Goal: Information Seeking & Learning: Learn about a topic

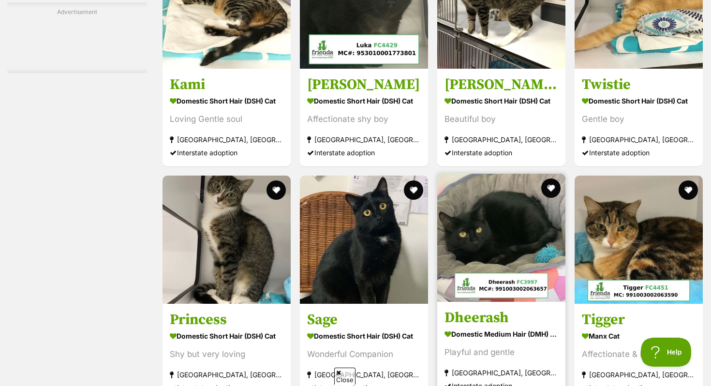
scroll to position [3126, 0]
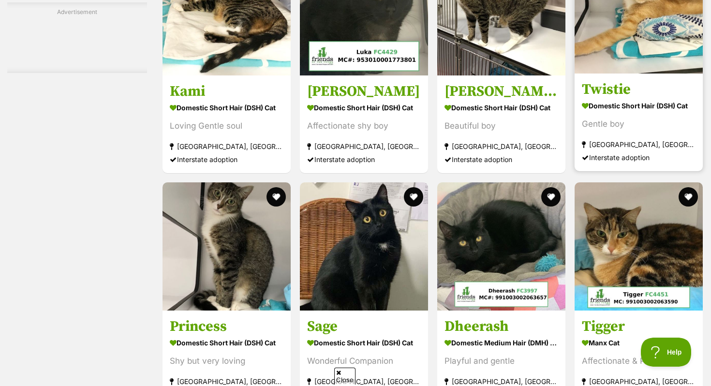
click at [670, 74] on img at bounding box center [639, 9] width 128 height 128
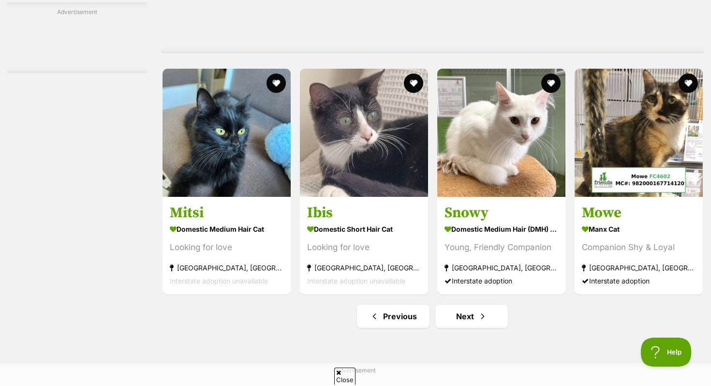
scroll to position [4459, 0]
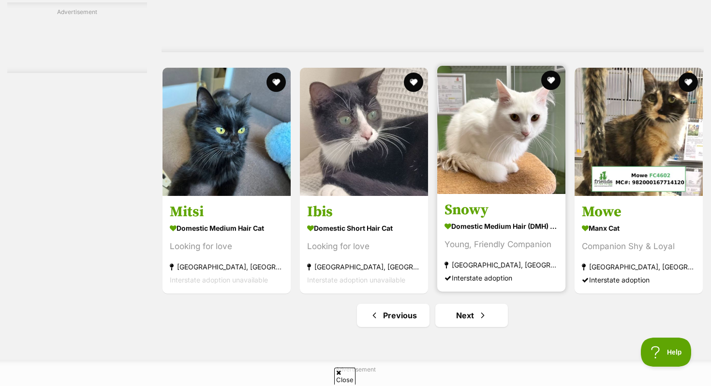
click at [502, 212] on article "Snowy Domestic Medium Hair (DMH) Cat Young, Friendly Companion Tweed Heads Sout…" at bounding box center [501, 179] width 130 height 228
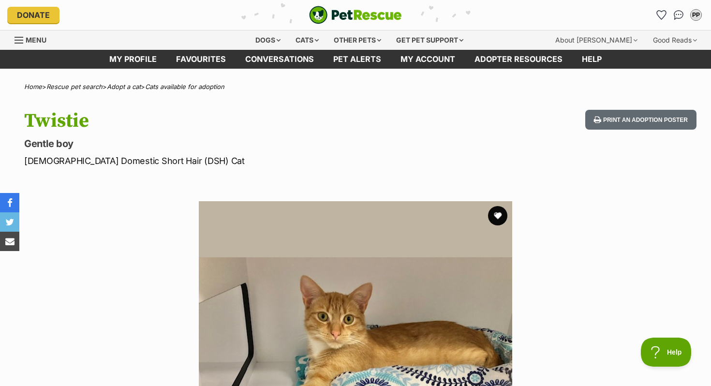
scroll to position [5, 0]
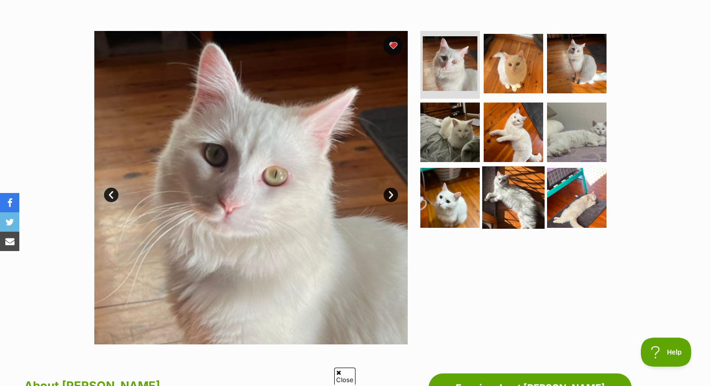
click at [507, 199] on img at bounding box center [513, 197] width 62 height 62
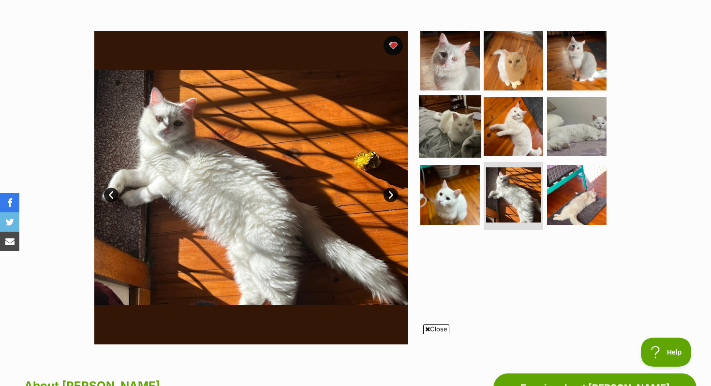
click at [464, 139] on img at bounding box center [450, 126] width 62 height 62
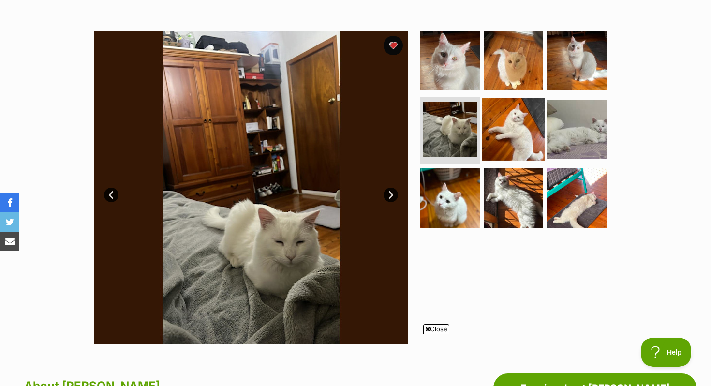
click at [494, 138] on img at bounding box center [513, 129] width 62 height 62
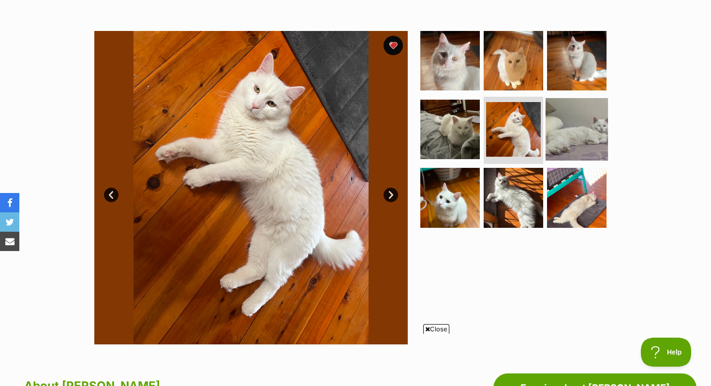
click at [581, 138] on img at bounding box center [577, 129] width 62 height 62
click at [573, 137] on img at bounding box center [577, 129] width 62 height 62
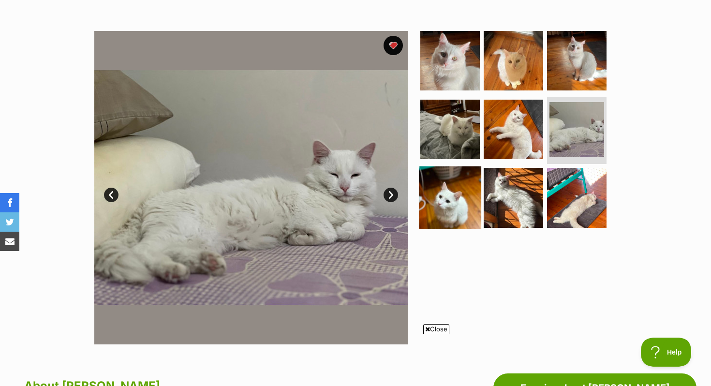
click at [459, 186] on img at bounding box center [450, 197] width 62 height 62
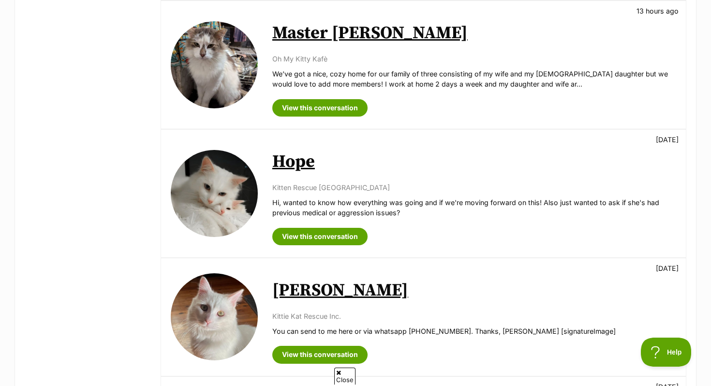
scroll to position [430, 0]
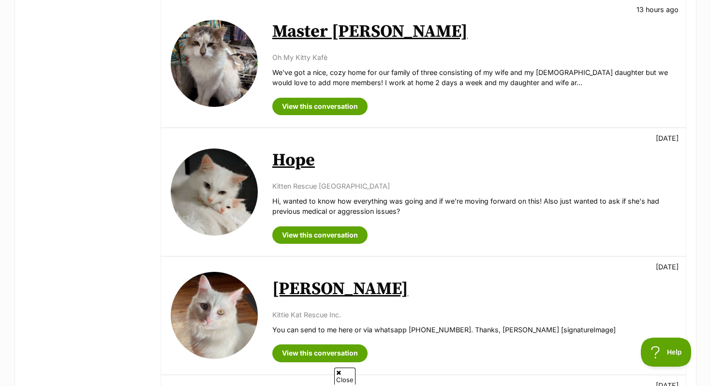
click at [248, 177] on img at bounding box center [214, 192] width 87 height 87
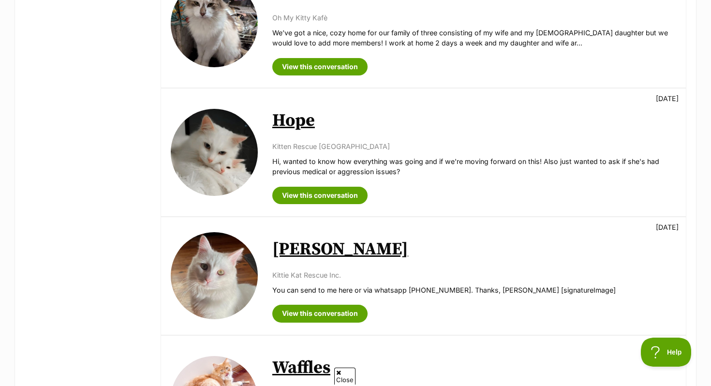
scroll to position [473, 0]
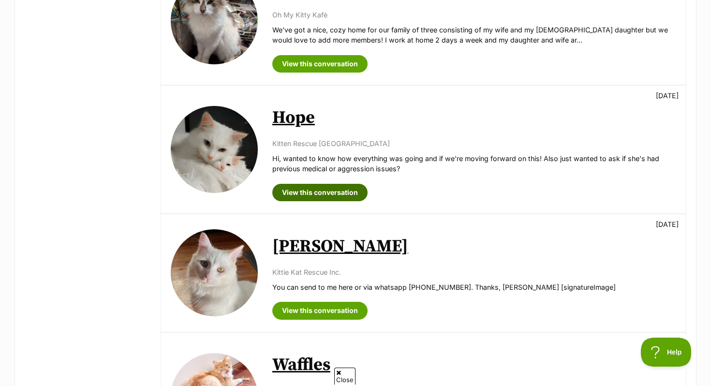
click at [291, 191] on link "View this conversation" at bounding box center [319, 192] width 95 height 17
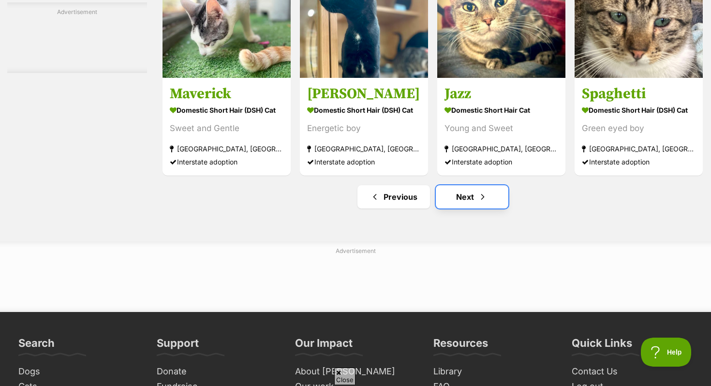
click at [473, 209] on link "Next" at bounding box center [472, 196] width 73 height 23
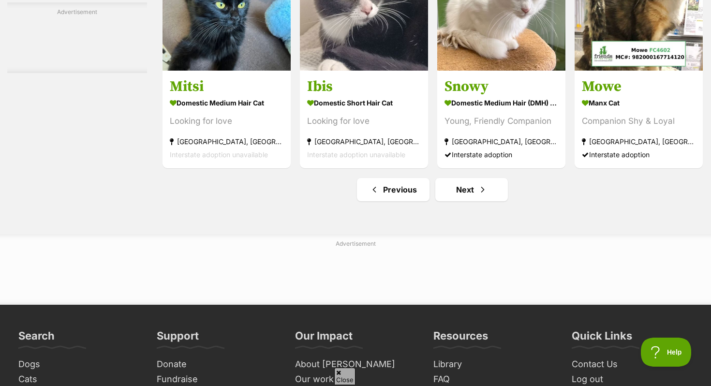
scroll to position [4660, 0]
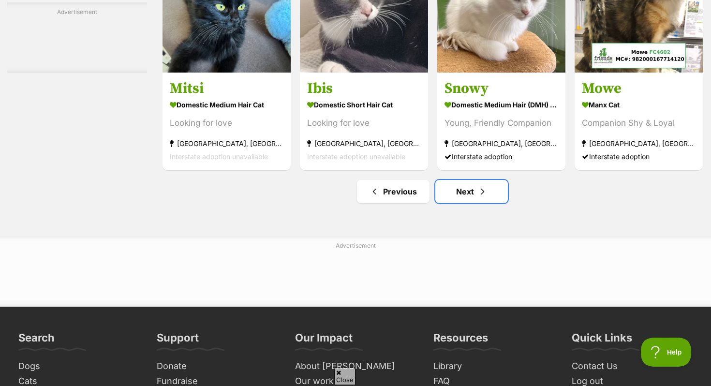
click at [472, 203] on link "Next" at bounding box center [471, 191] width 73 height 23
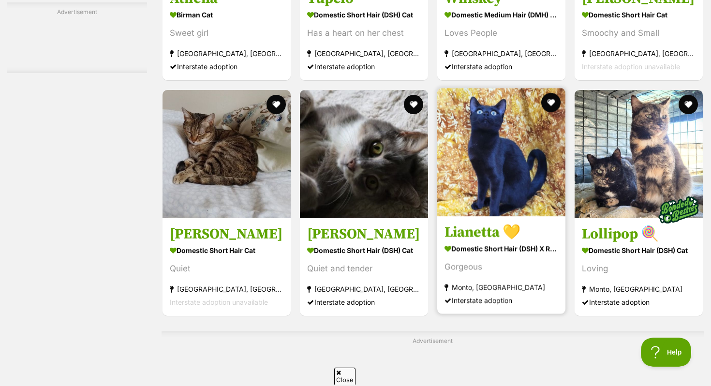
scroll to position [2332, 0]
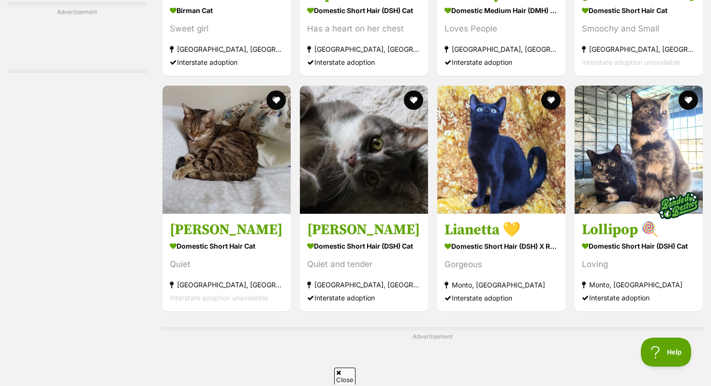
click at [12, 252] on div "Refine your search Search for a pet Search Species Cats (1,629) Dogs (1,212) Ot…" at bounding box center [77, 222] width 140 height 4482
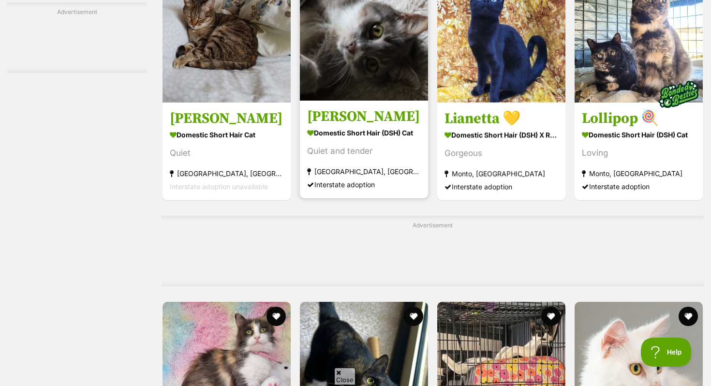
scroll to position [2432, 0]
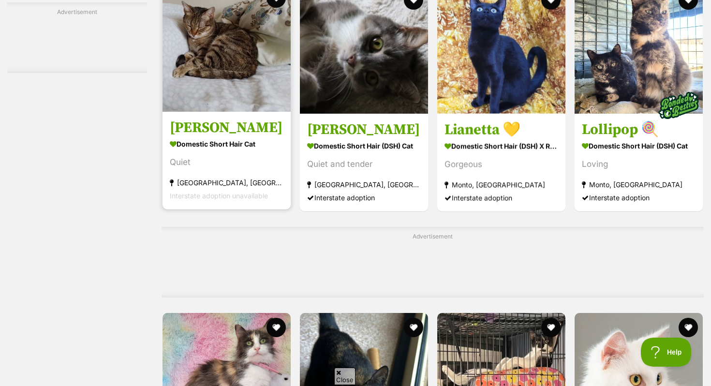
click at [246, 126] on link "Lucy Domestic Short Hair Cat Quiet Annandale, NSW Interstate adoption unavailab…" at bounding box center [227, 160] width 128 height 98
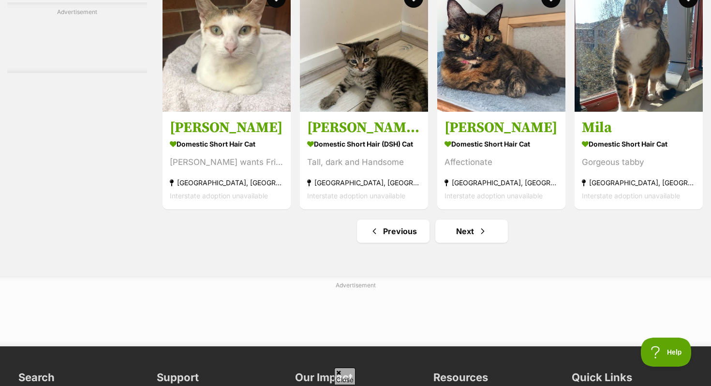
scroll to position [4549, 0]
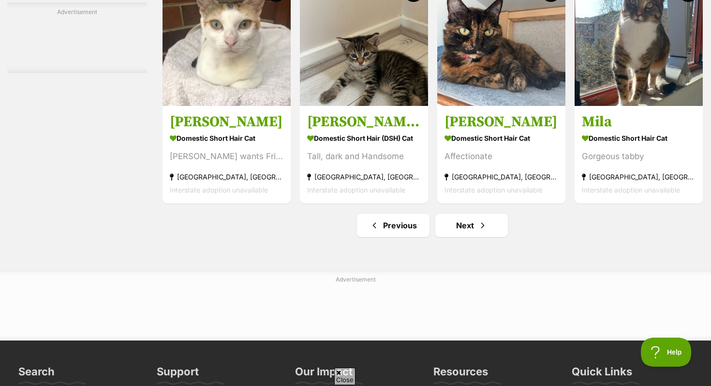
click at [478, 231] on span "Next page" at bounding box center [483, 226] width 10 height 12
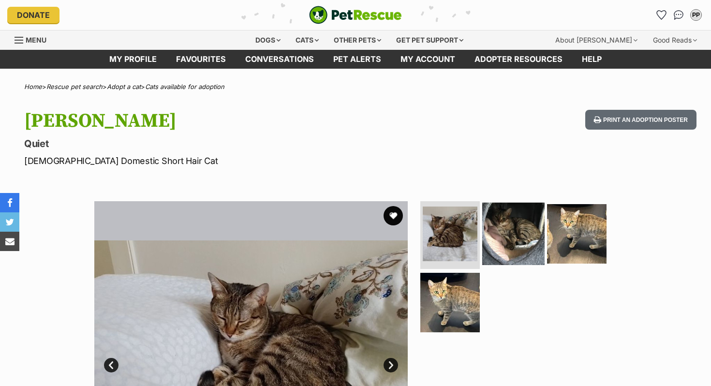
click at [510, 254] on img at bounding box center [513, 234] width 62 height 62
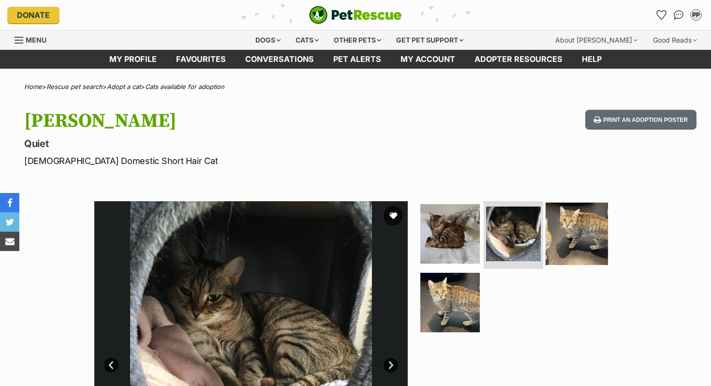
click at [583, 242] on img at bounding box center [577, 234] width 62 height 62
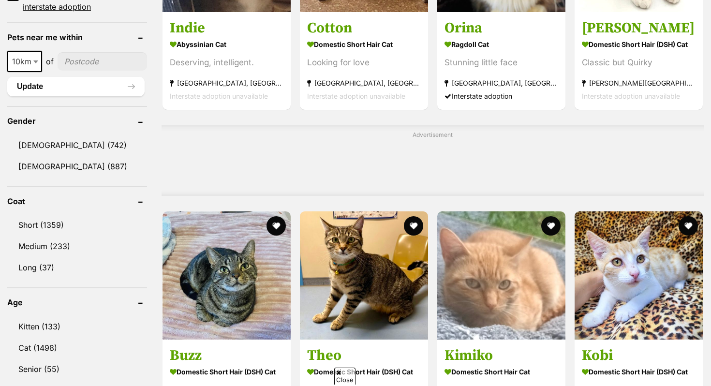
scroll to position [727, 0]
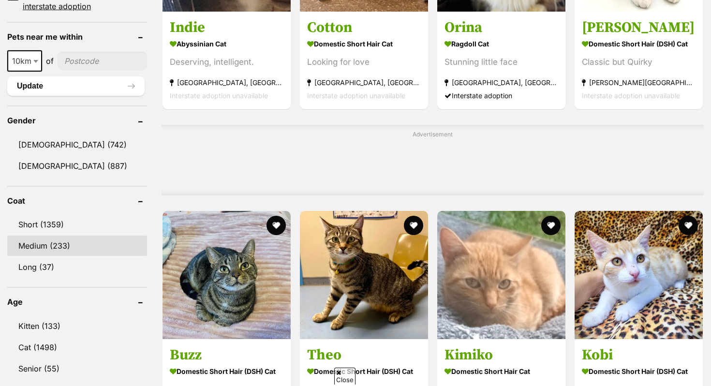
click at [99, 252] on link "Medium (233)" at bounding box center [77, 246] width 140 height 20
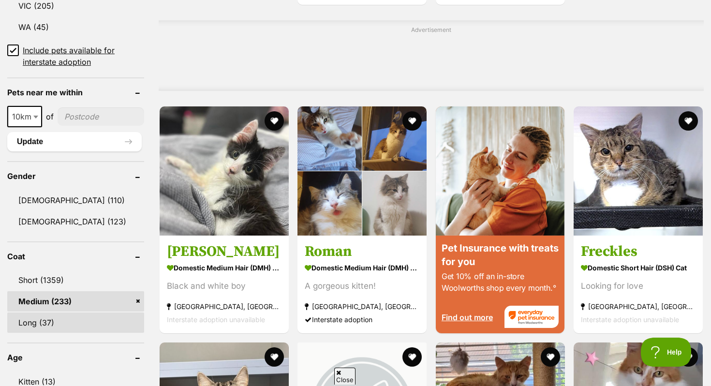
click at [61, 328] on link "Long (37)" at bounding box center [75, 323] width 137 height 20
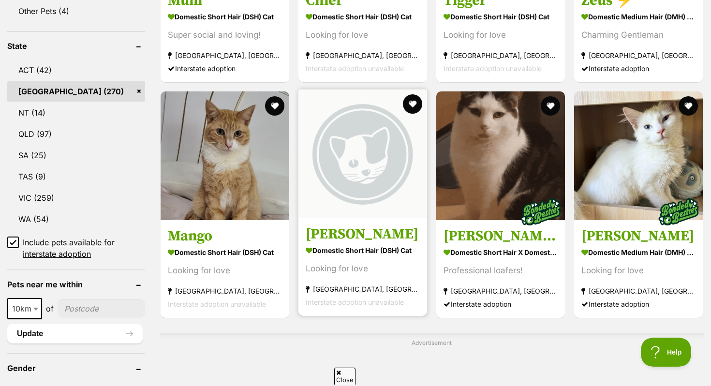
click at [361, 148] on img at bounding box center [362, 153] width 129 height 129
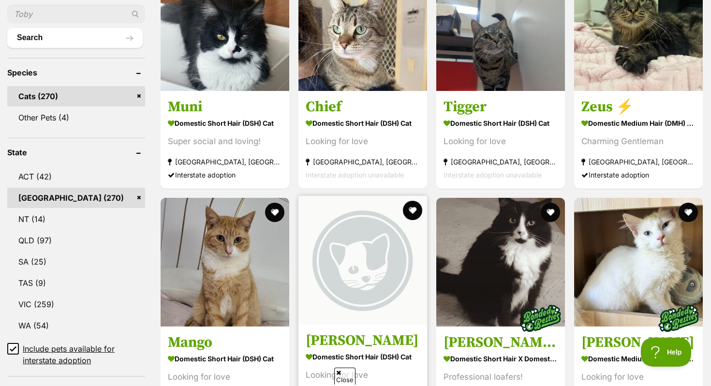
scroll to position [358, 0]
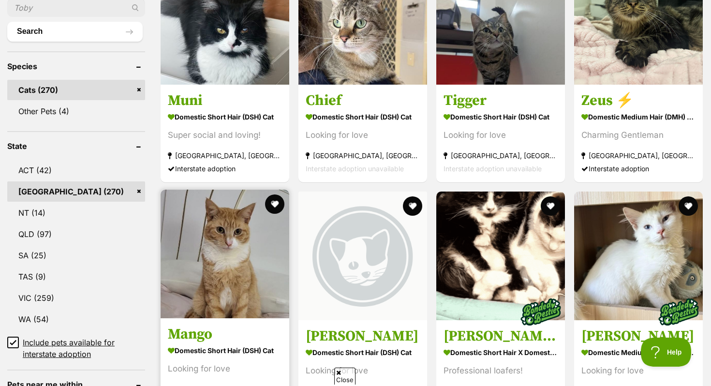
click at [230, 280] on img at bounding box center [225, 254] width 129 height 129
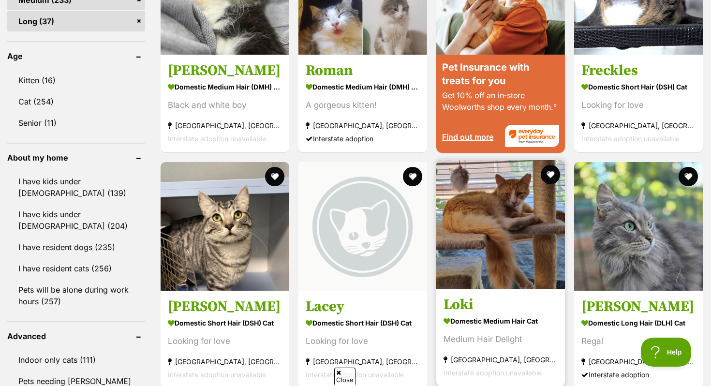
scroll to position [910, 0]
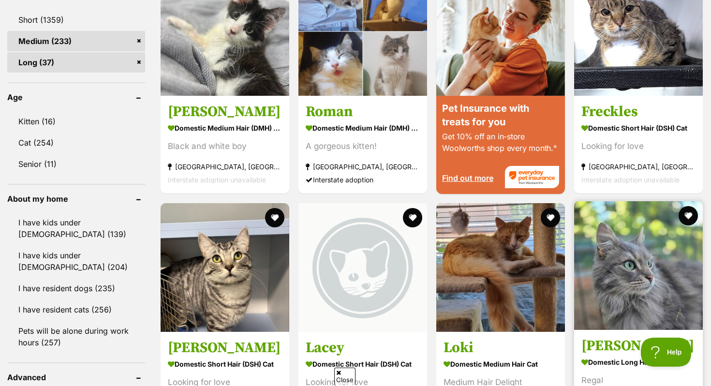
click at [671, 292] on img at bounding box center [638, 265] width 129 height 129
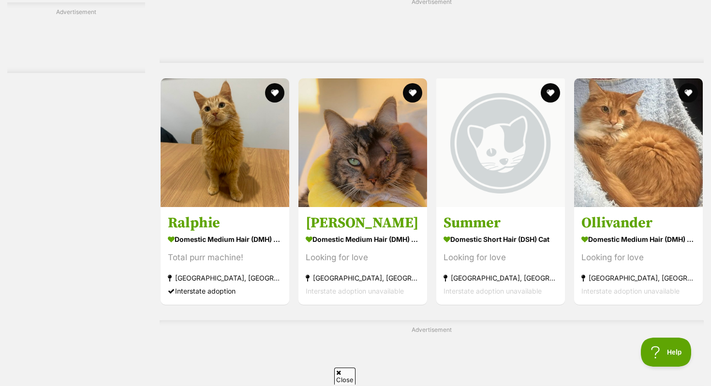
scroll to position [4061, 0]
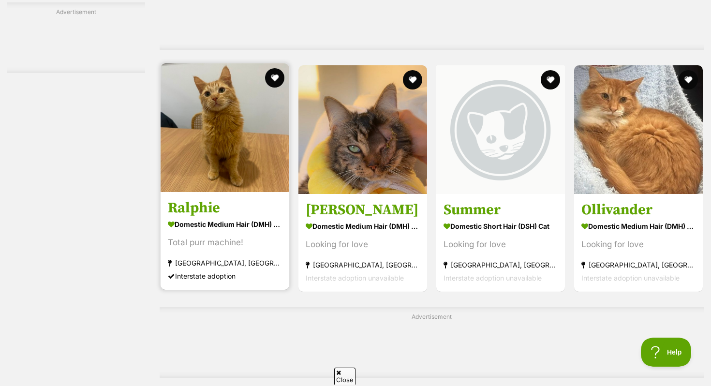
click at [227, 249] on div "Total purr machine!" at bounding box center [225, 242] width 114 height 13
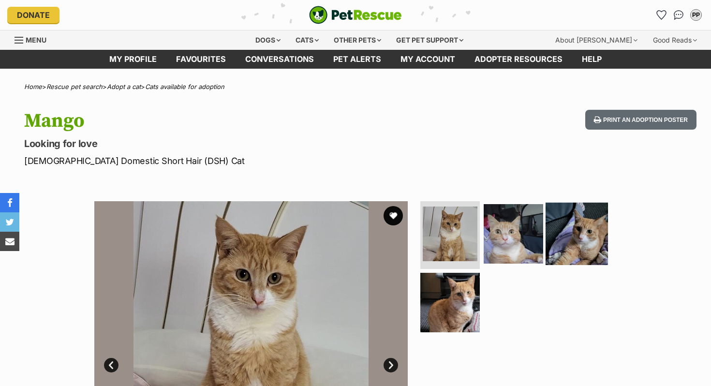
click at [587, 249] on img at bounding box center [577, 234] width 62 height 62
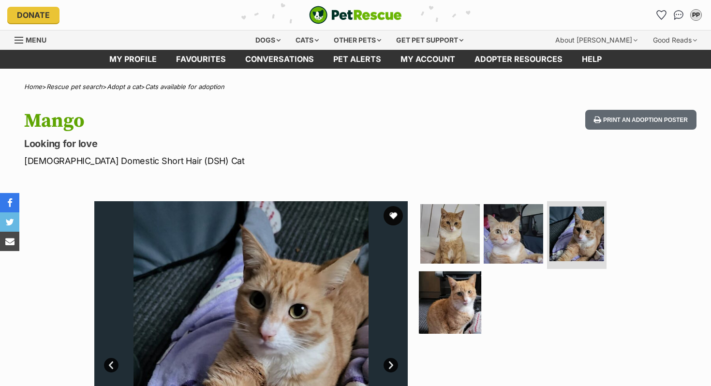
click at [468, 300] on img at bounding box center [450, 302] width 62 height 62
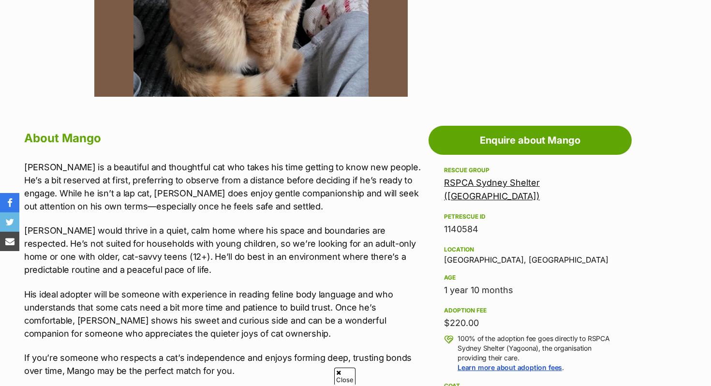
scroll to position [463, 0]
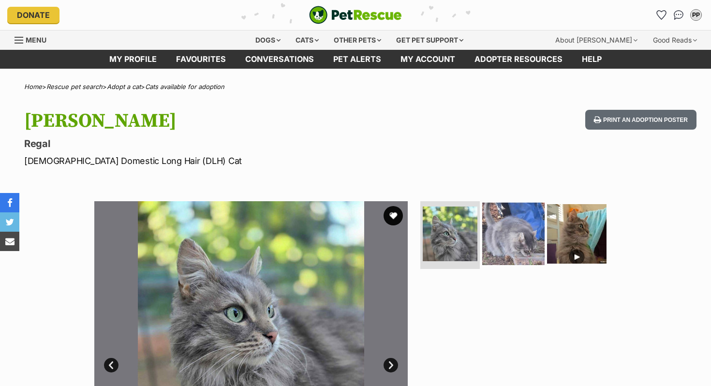
click at [529, 232] on img at bounding box center [513, 234] width 62 height 62
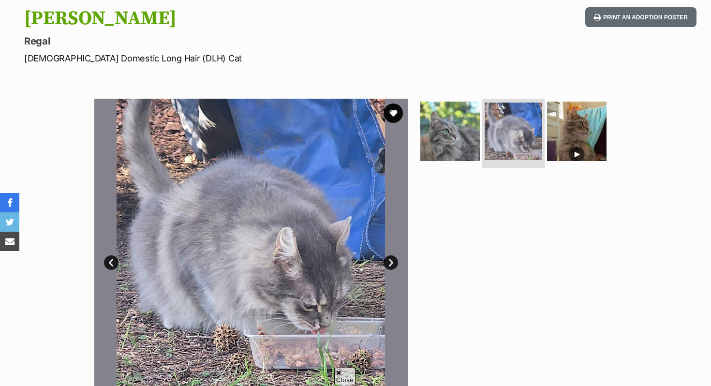
scroll to position [142, 0]
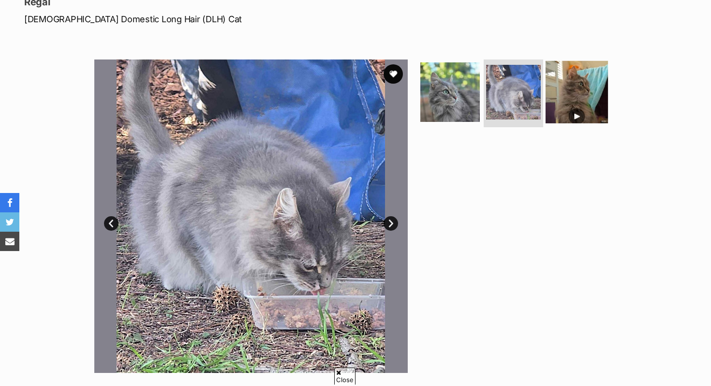
click at [571, 84] on img at bounding box center [577, 92] width 62 height 62
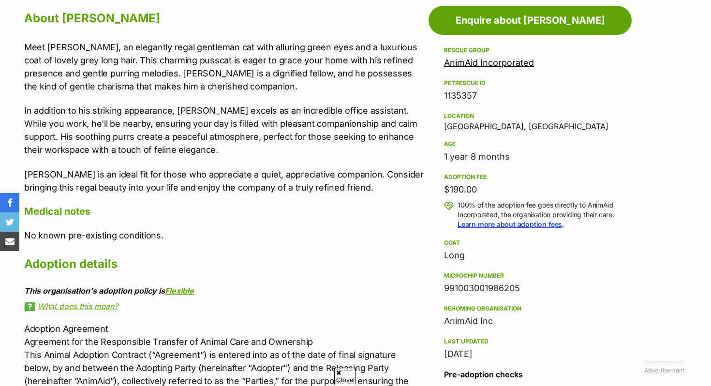
scroll to position [538, 0]
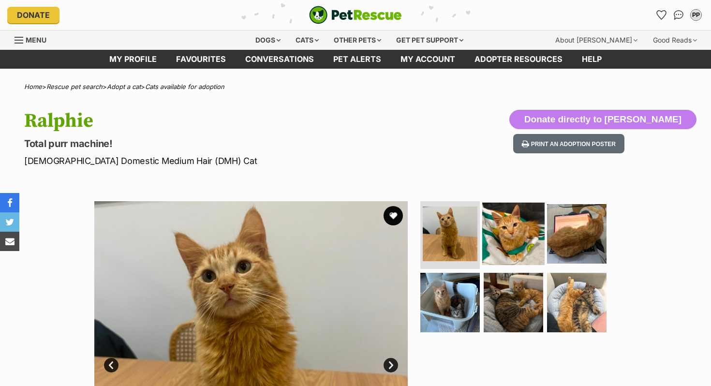
click at [523, 251] on img at bounding box center [513, 234] width 62 height 62
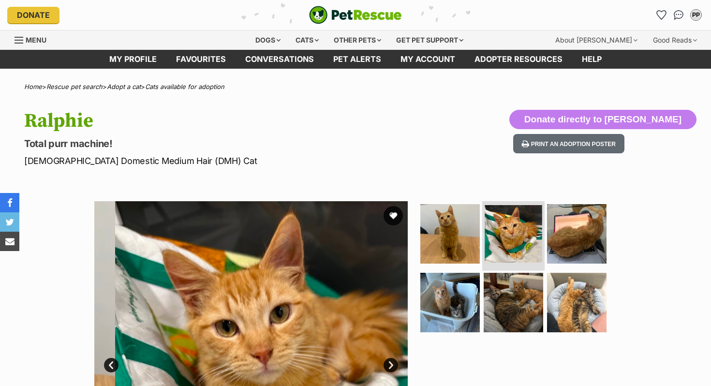
scroll to position [89, 0]
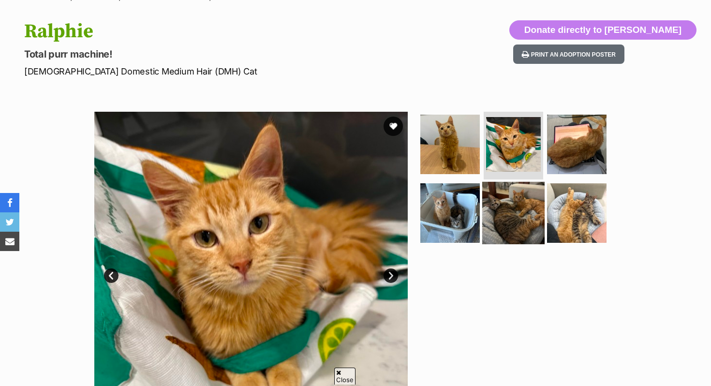
click at [522, 209] on img at bounding box center [513, 212] width 62 height 62
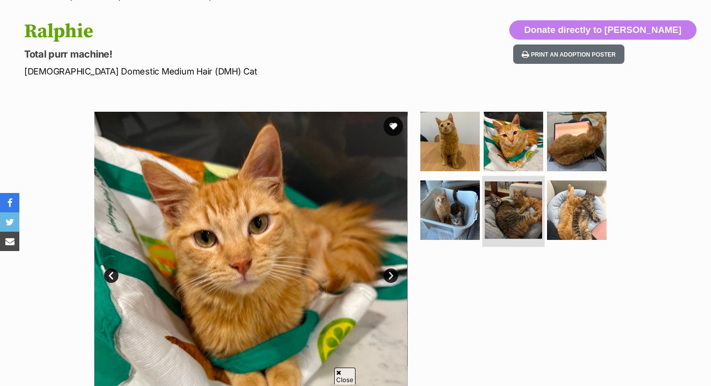
scroll to position [0, 0]
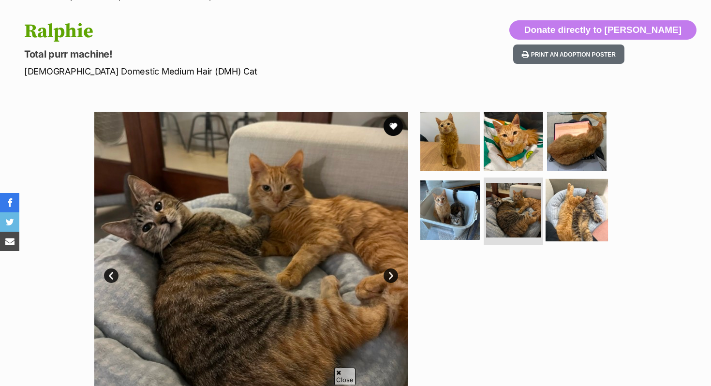
click at [550, 220] on img at bounding box center [577, 210] width 62 height 62
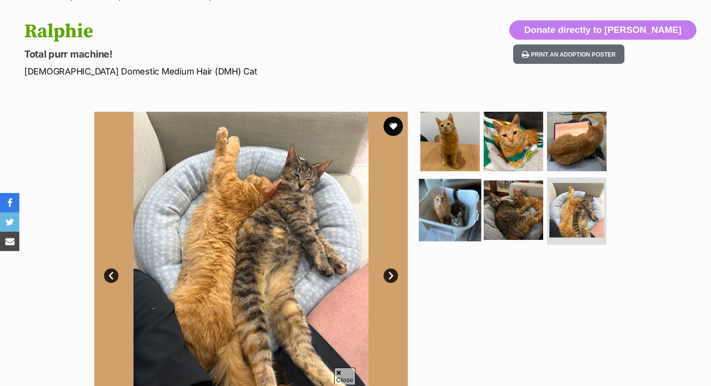
click at [457, 194] on img at bounding box center [450, 210] width 62 height 62
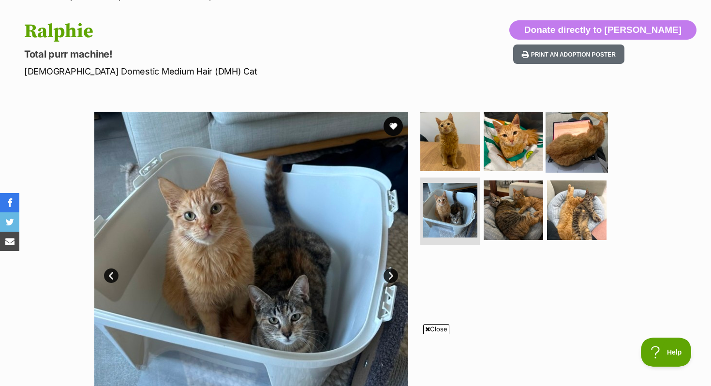
click at [577, 149] on img at bounding box center [577, 141] width 62 height 62
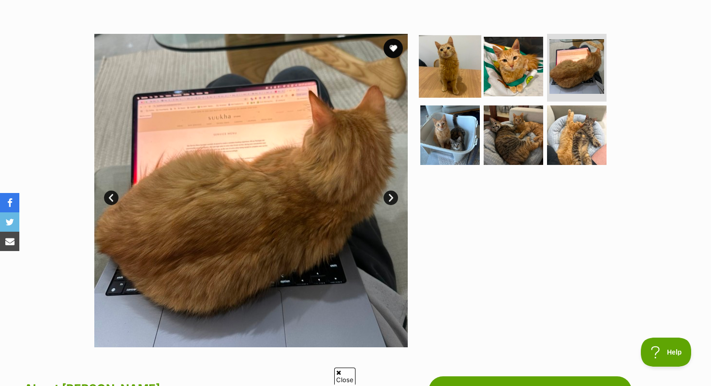
click at [464, 69] on img at bounding box center [450, 66] width 62 height 62
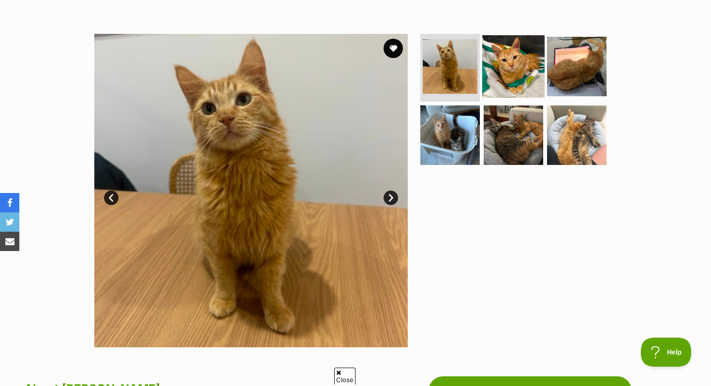
click at [526, 83] on img at bounding box center [513, 66] width 62 height 62
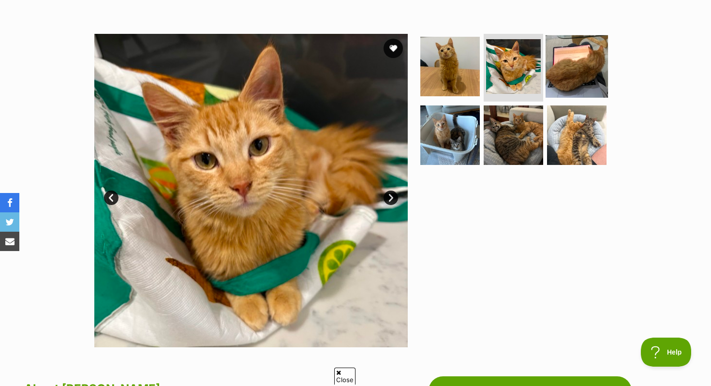
click at [569, 87] on img at bounding box center [577, 66] width 62 height 62
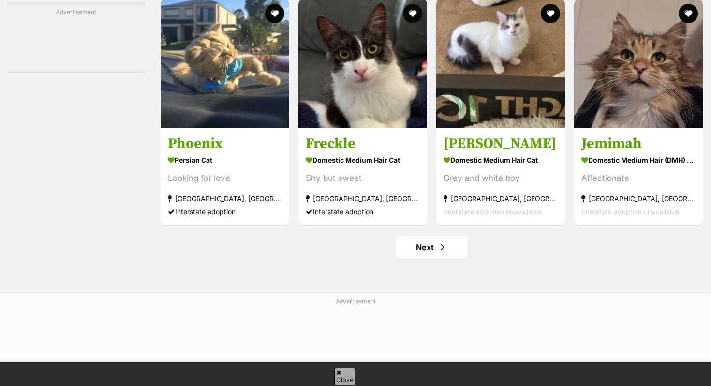
scroll to position [4456, 0]
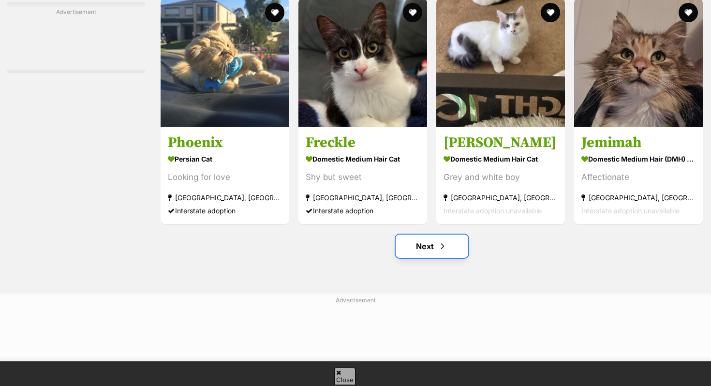
click at [440, 251] on span "Next page" at bounding box center [443, 246] width 10 height 12
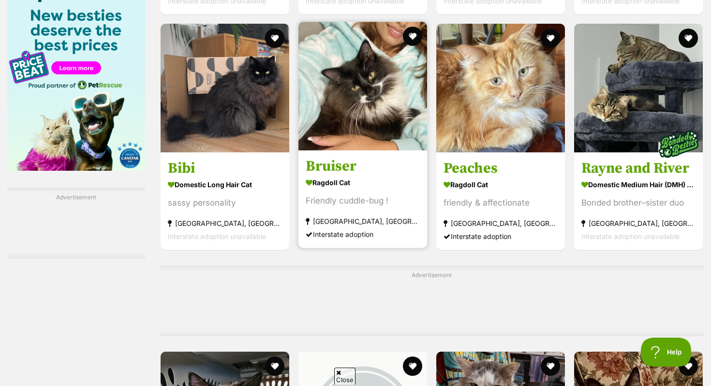
scroll to position [1503, 0]
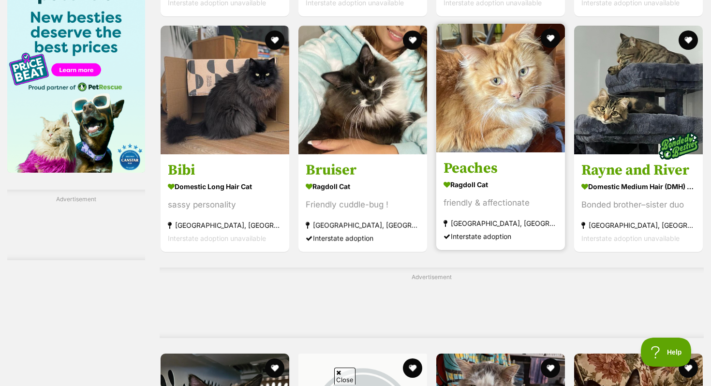
click at [510, 120] on img at bounding box center [500, 88] width 129 height 129
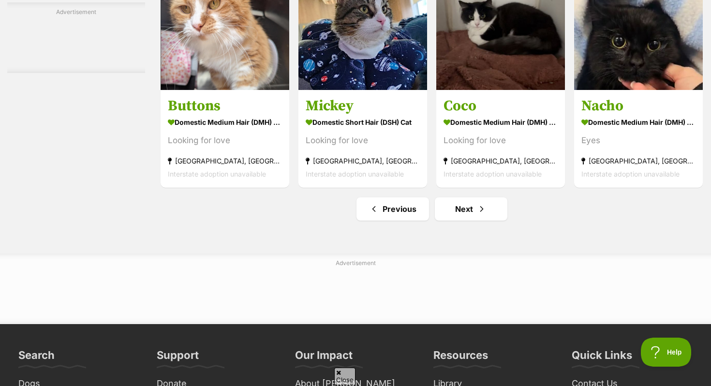
scroll to position [4572, 0]
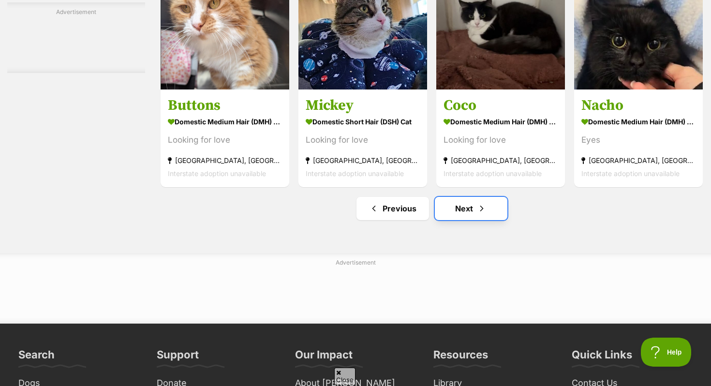
click at [470, 213] on link "Next" at bounding box center [471, 208] width 73 height 23
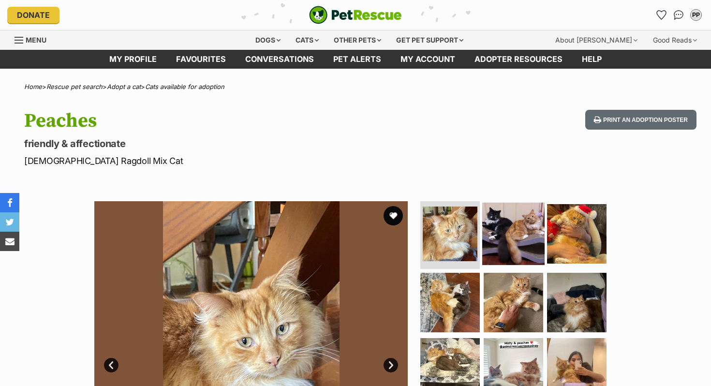
click at [513, 218] on img at bounding box center [513, 234] width 62 height 62
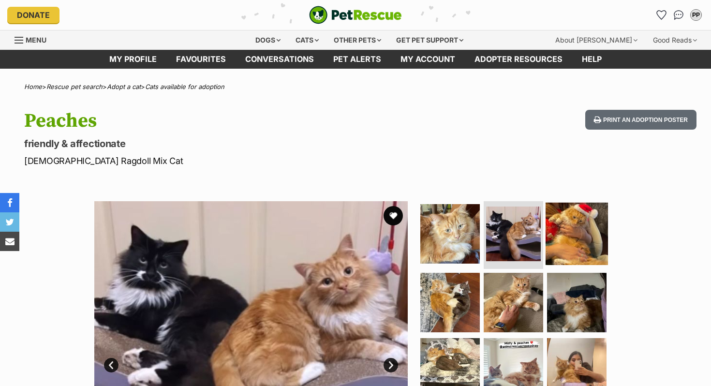
click at [563, 232] on img at bounding box center [577, 234] width 62 height 62
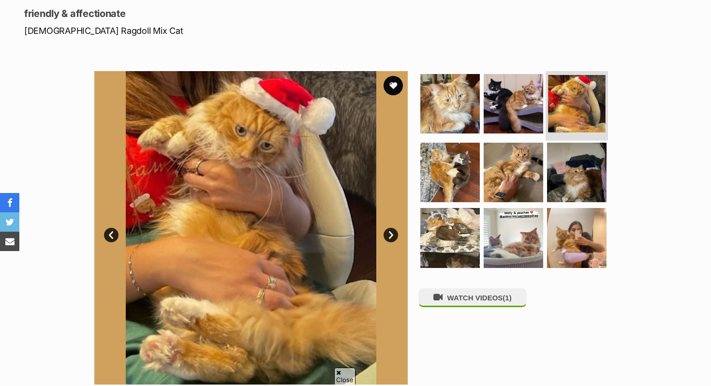
scroll to position [131, 0]
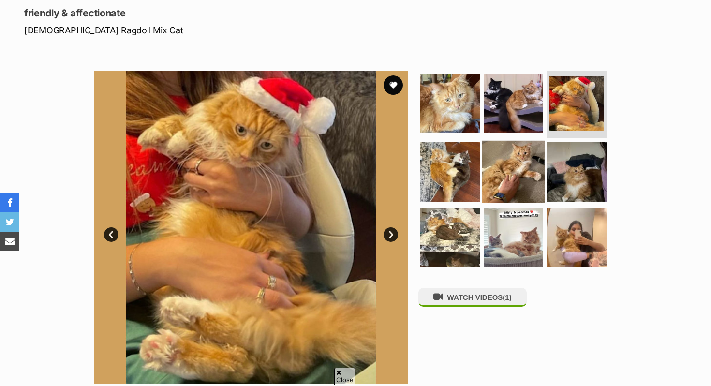
click at [521, 159] on img at bounding box center [513, 171] width 62 height 62
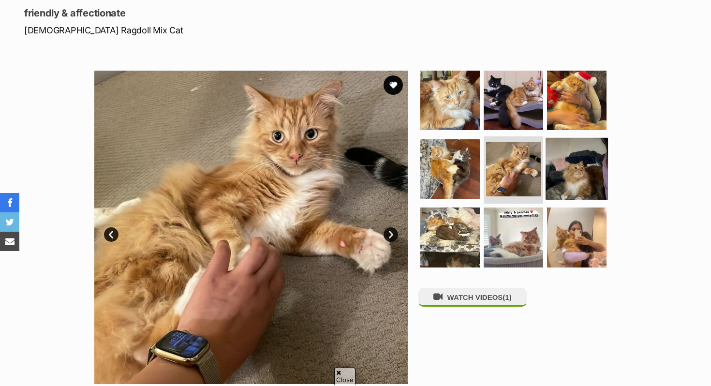
click at [588, 173] on img at bounding box center [577, 168] width 62 height 62
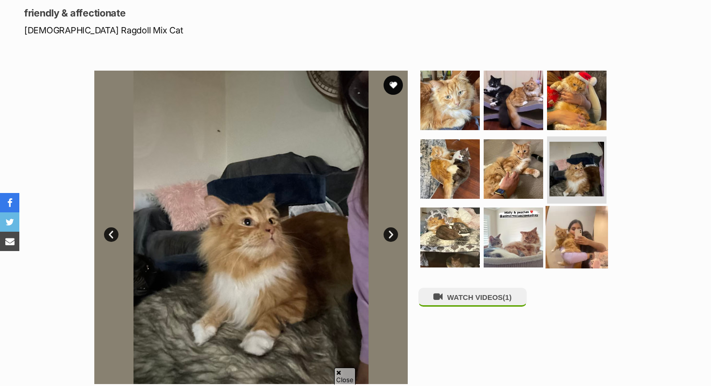
click at [567, 220] on img at bounding box center [577, 237] width 62 height 62
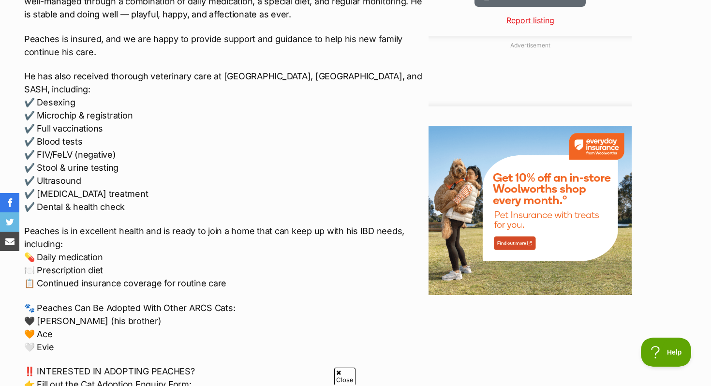
scroll to position [1089, 0]
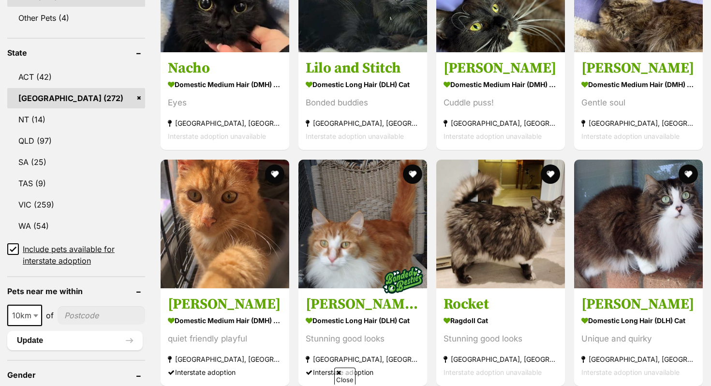
scroll to position [453, 0]
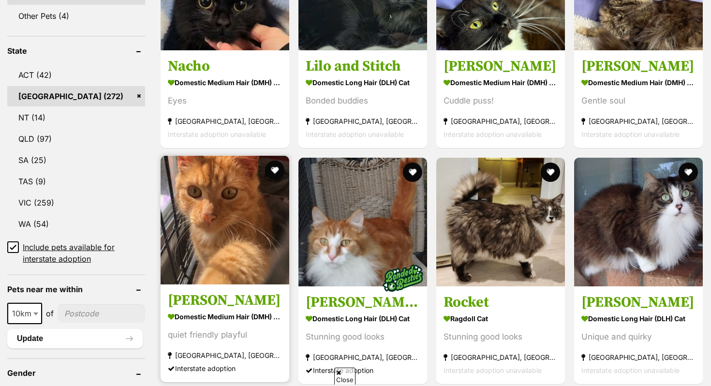
click at [247, 220] on img at bounding box center [225, 220] width 129 height 129
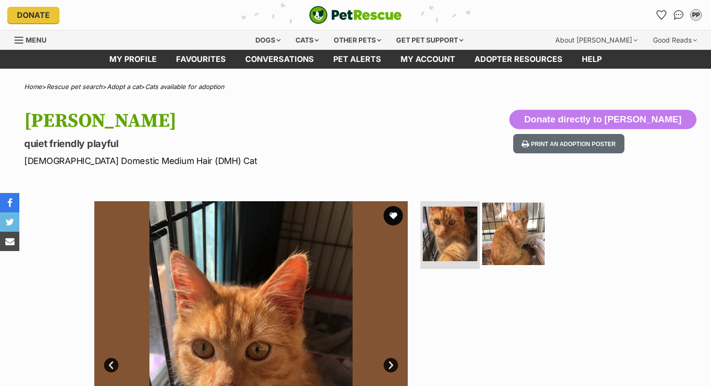
click at [515, 246] on img at bounding box center [513, 234] width 62 height 62
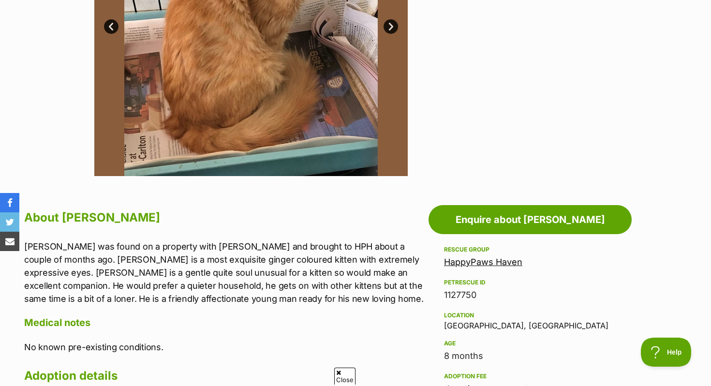
scroll to position [95, 0]
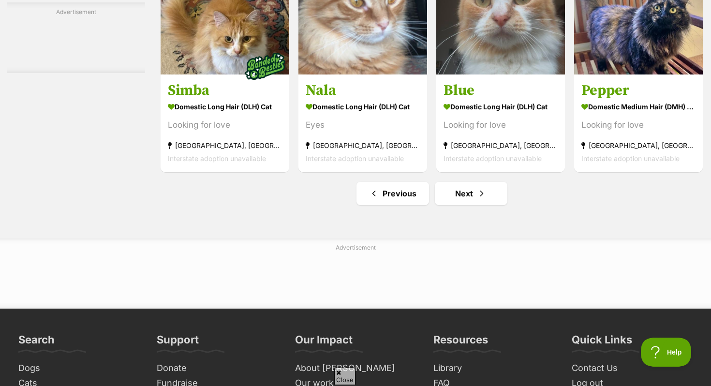
scroll to position [4704, 0]
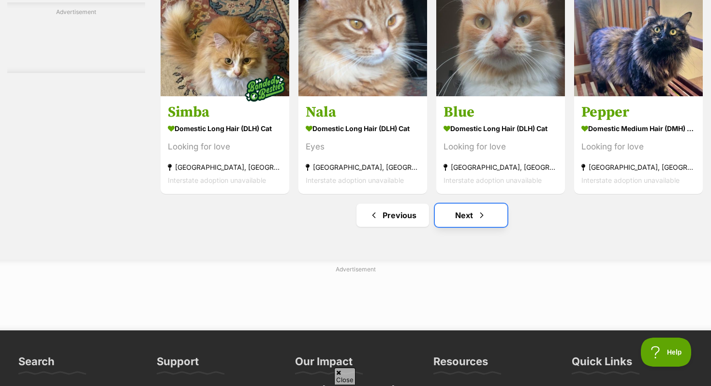
click at [477, 220] on span "Next page" at bounding box center [482, 215] width 10 height 12
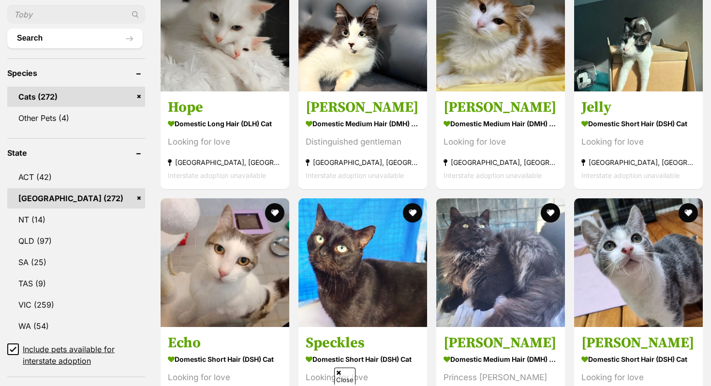
scroll to position [349, 0]
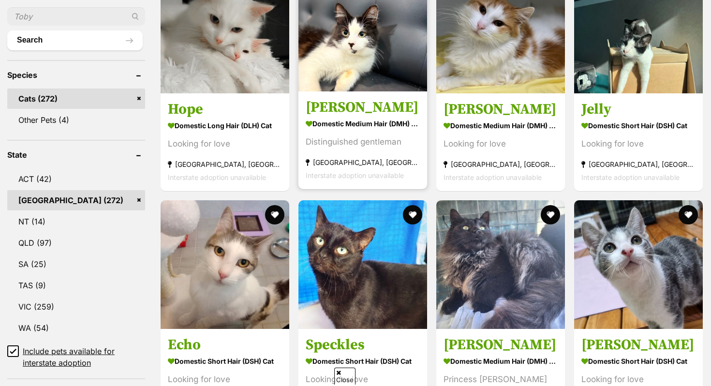
click at [397, 127] on strong "Domestic Medium Hair (DMH) Cat" at bounding box center [363, 124] width 114 height 14
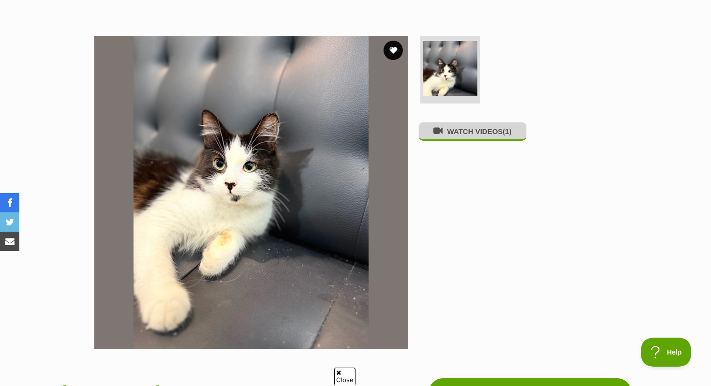
click at [452, 139] on button "WATCH VIDEOS (1)" at bounding box center [472, 131] width 108 height 19
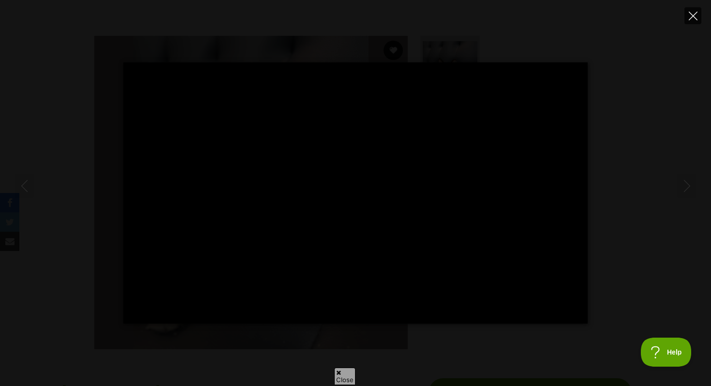
click at [692, 16] on icon "Close" at bounding box center [693, 16] width 9 height 9
type input "25.69"
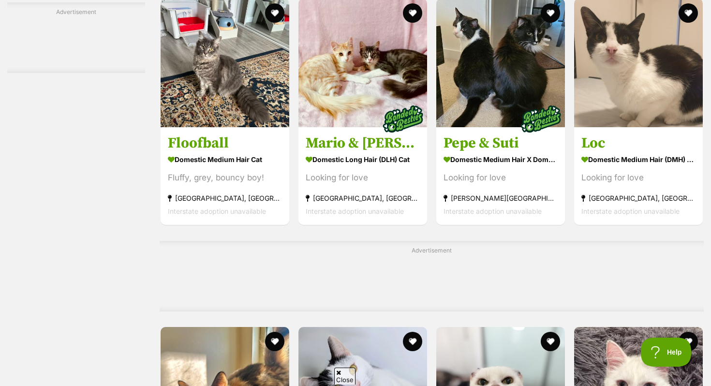
scroll to position [2345, 0]
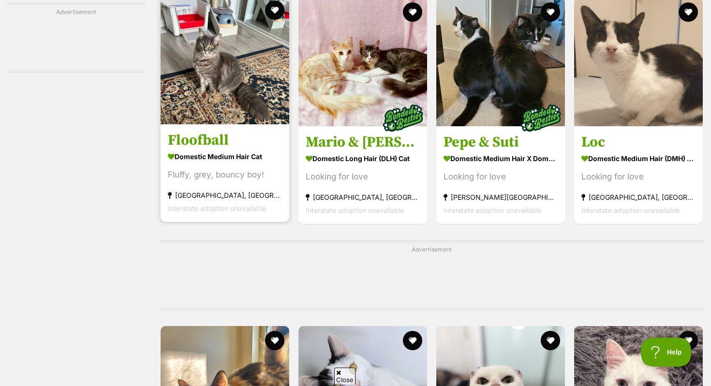
click at [253, 122] on img at bounding box center [225, 60] width 129 height 129
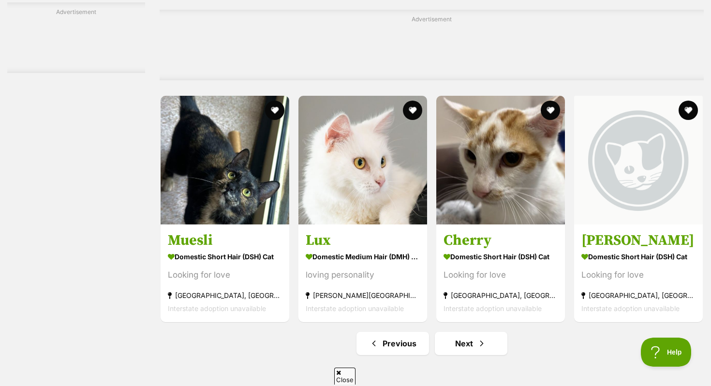
scroll to position [4514, 0]
click at [486, 350] on span "Next page" at bounding box center [482, 344] width 10 height 12
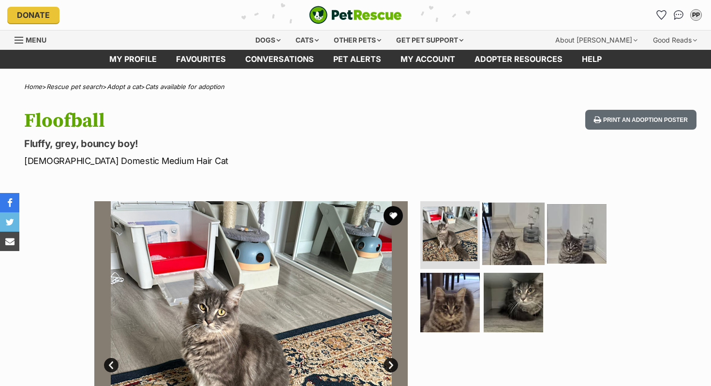
click at [530, 251] on img at bounding box center [513, 234] width 62 height 62
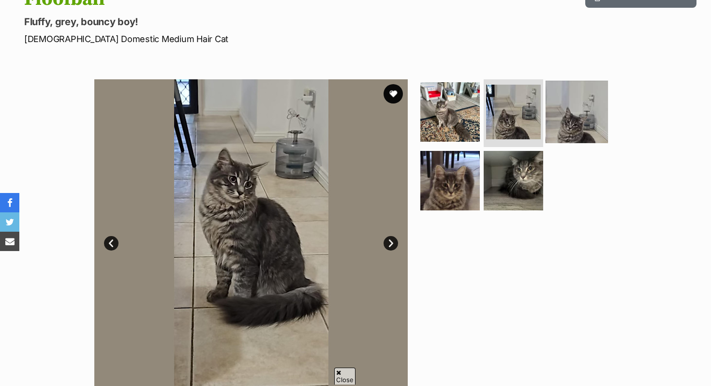
click at [581, 101] on img at bounding box center [577, 112] width 62 height 62
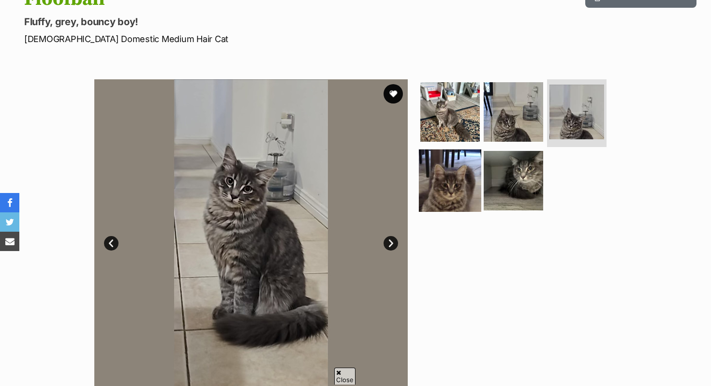
click at [447, 171] on img at bounding box center [450, 180] width 62 height 62
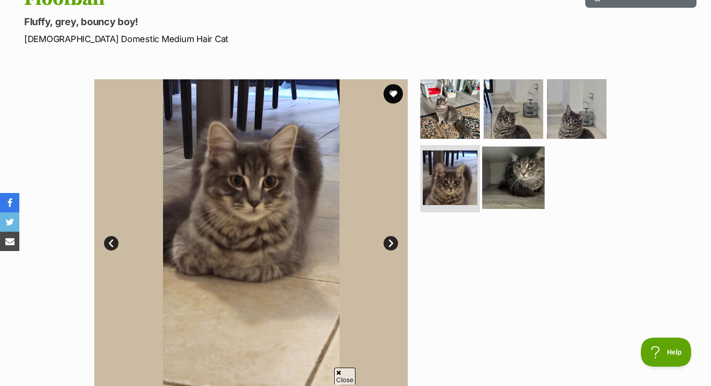
click at [489, 184] on img at bounding box center [513, 177] width 62 height 62
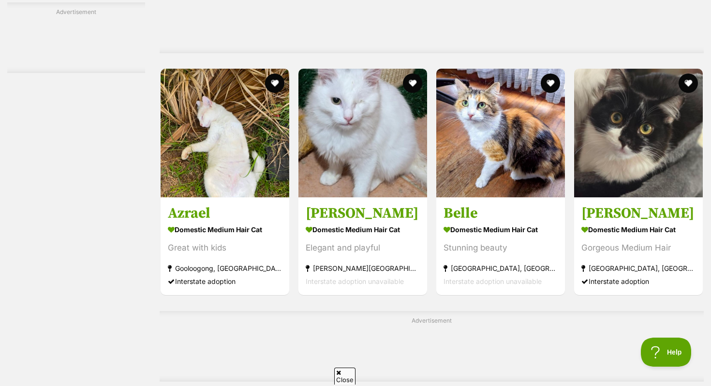
scroll to position [1817, 0]
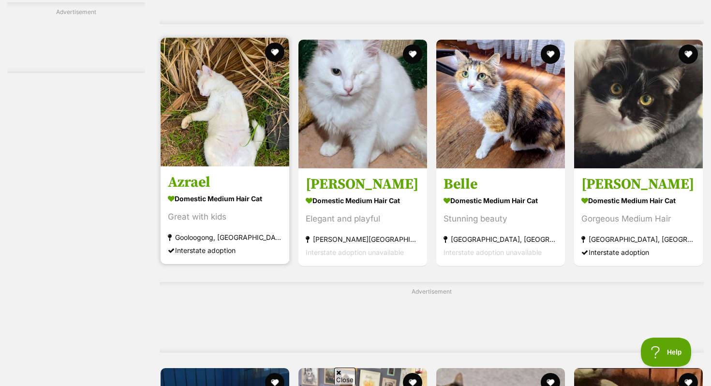
click at [233, 198] on strong "Domestic Medium Hair Cat" at bounding box center [225, 199] width 114 height 14
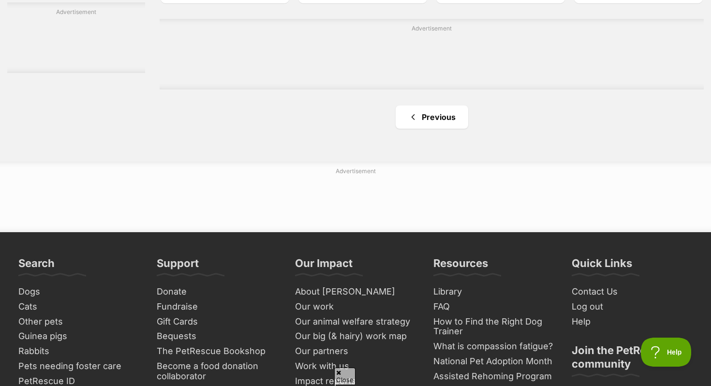
scroll to position [2652, 0]
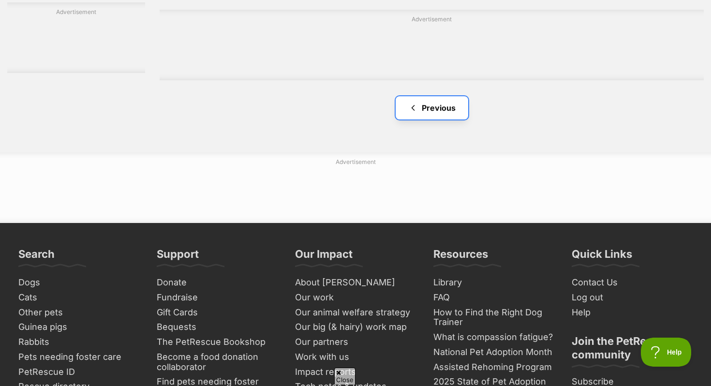
click at [444, 103] on link "Previous" at bounding box center [432, 107] width 73 height 23
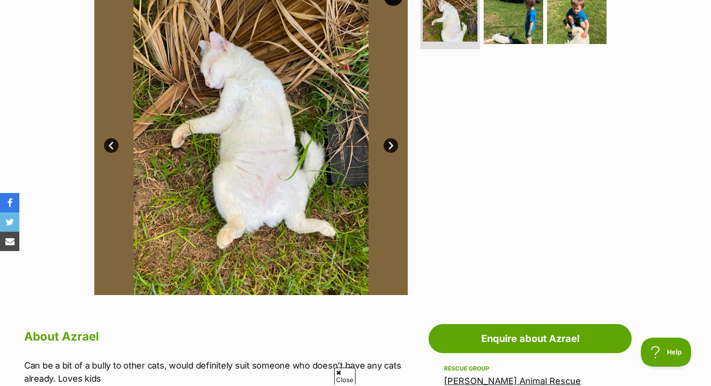
scroll to position [220, 0]
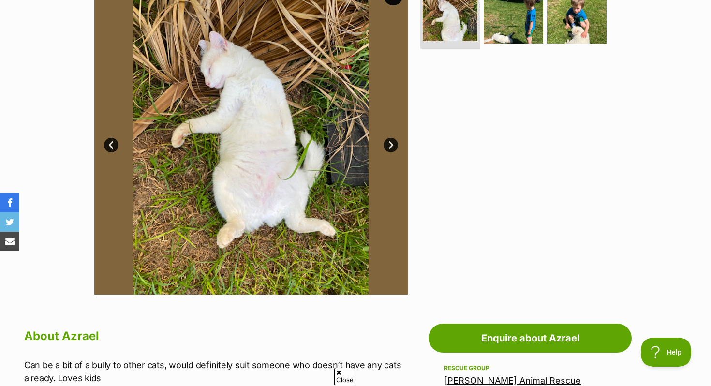
click at [394, 141] on link "Next" at bounding box center [391, 145] width 15 height 15
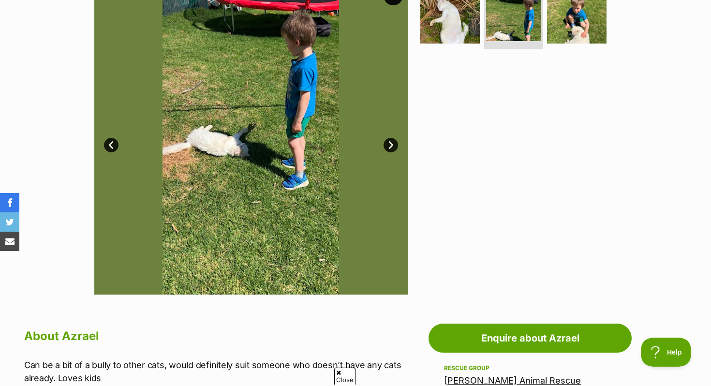
scroll to position [0, 0]
click at [394, 141] on link "Next" at bounding box center [391, 145] width 15 height 15
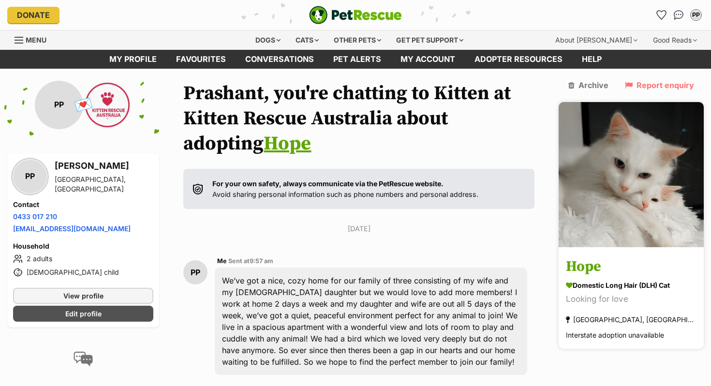
click at [659, 145] on img at bounding box center [631, 174] width 145 height 145
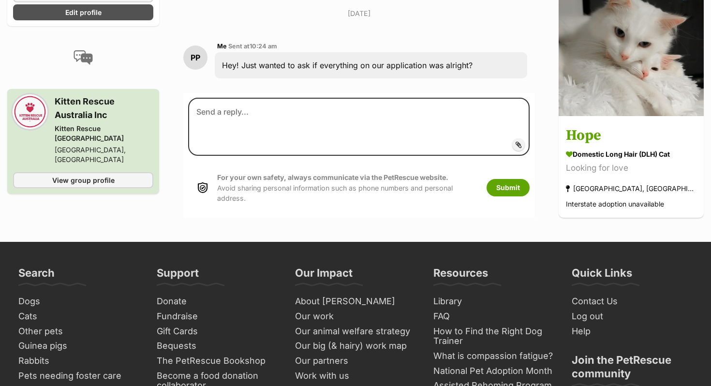
scroll to position [776, 0]
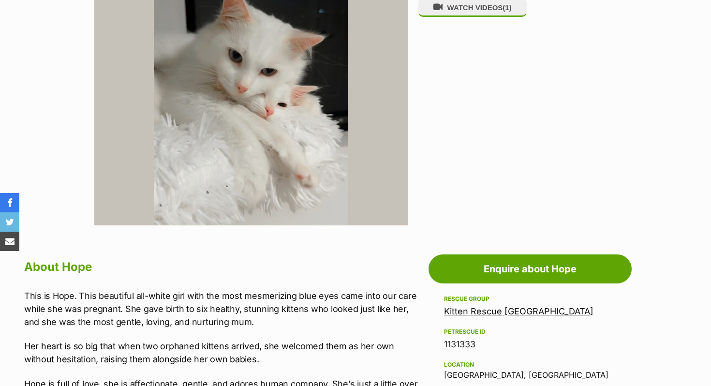
scroll to position [296, 0]
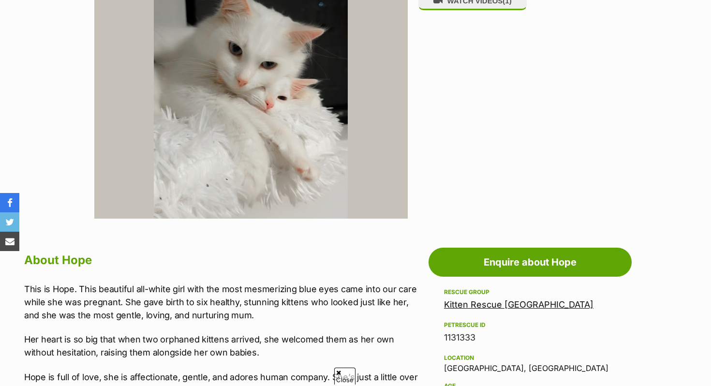
click at [489, 303] on link "Kitten Rescue [GEOGRAPHIC_DATA]" at bounding box center [518, 304] width 149 height 10
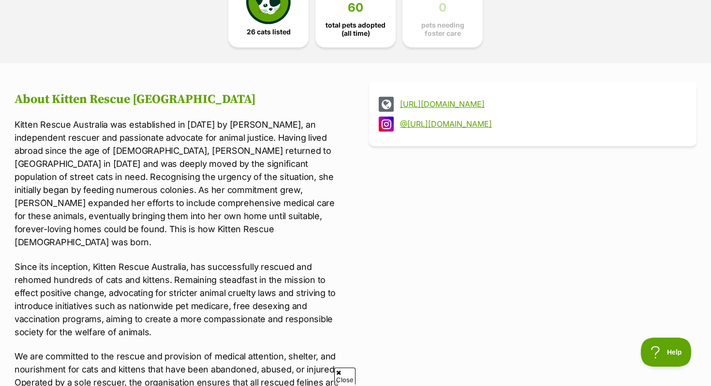
scroll to position [244, 0]
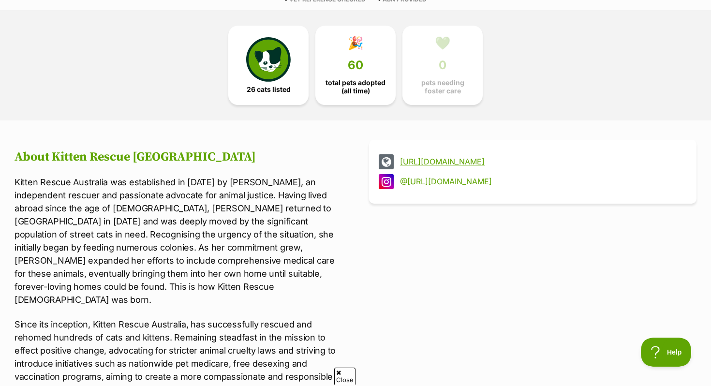
click at [503, 162] on link "http://www.kittenrescueaustralia.com" at bounding box center [541, 161] width 283 height 9
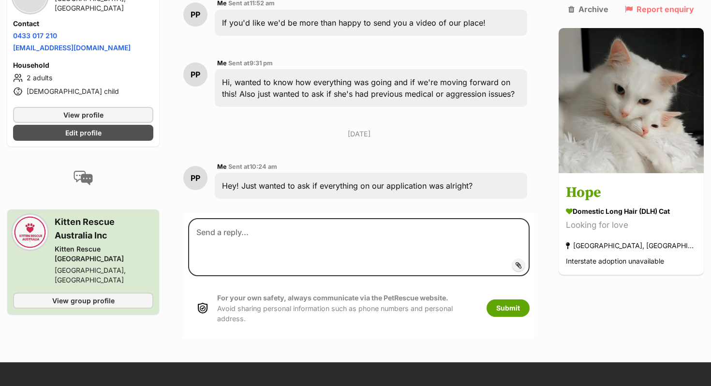
scroll to position [655, 0]
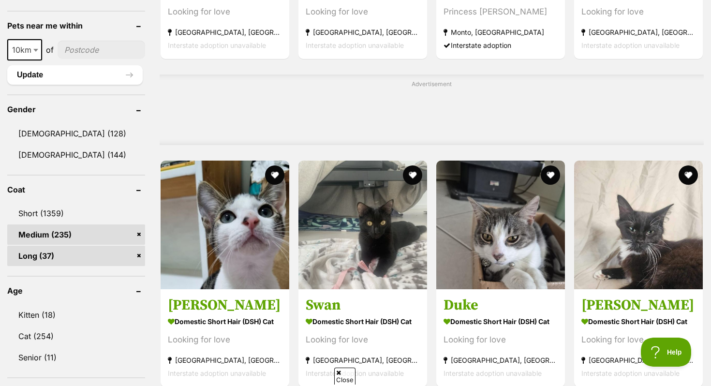
scroll to position [715, 0]
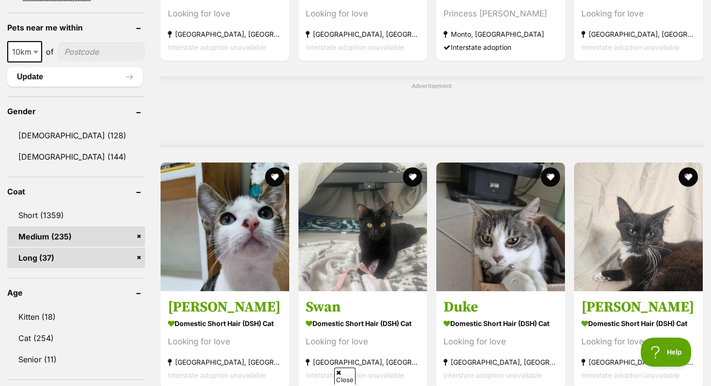
click at [136, 256] on link "Long (37)" at bounding box center [76, 258] width 138 height 20
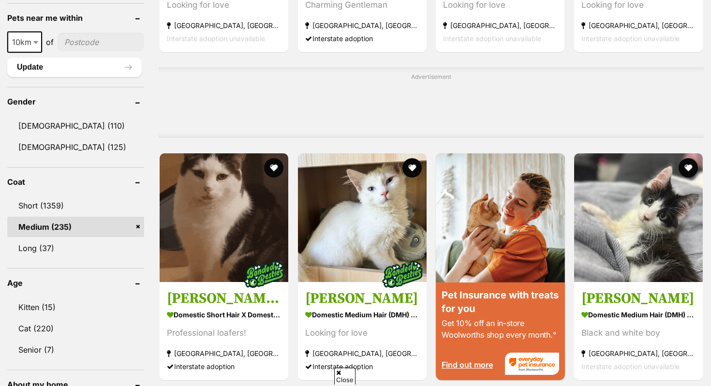
click at [137, 232] on link "Medium (235)" at bounding box center [75, 227] width 137 height 20
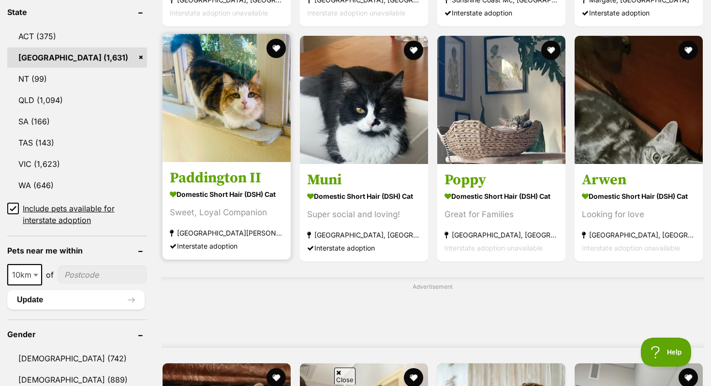
scroll to position [503, 0]
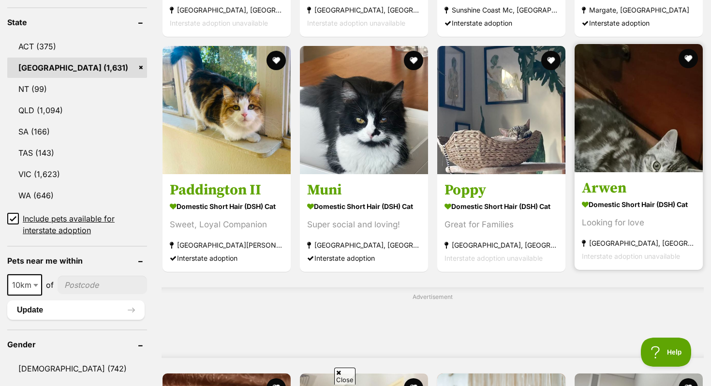
click at [584, 155] on img at bounding box center [639, 108] width 128 height 128
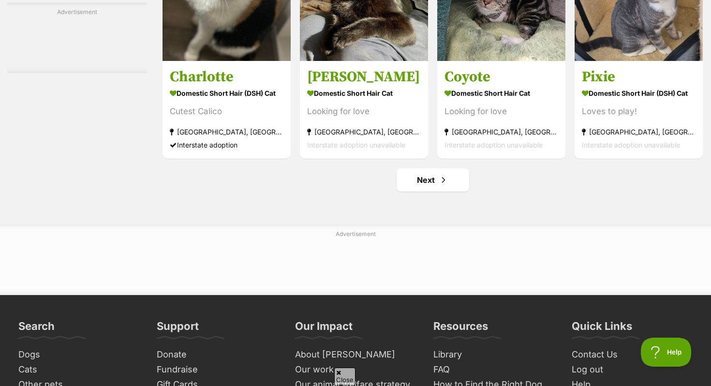
scroll to position [4617, 0]
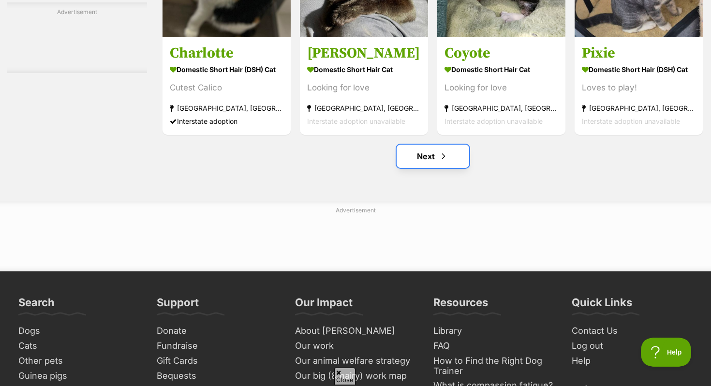
click at [428, 168] on link "Next" at bounding box center [433, 156] width 73 height 23
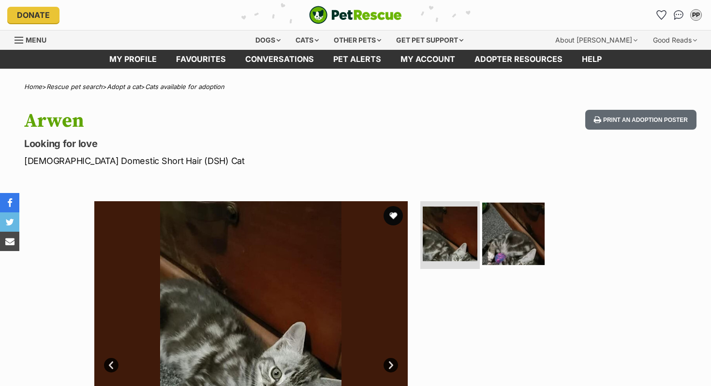
click at [533, 216] on img at bounding box center [513, 234] width 62 height 62
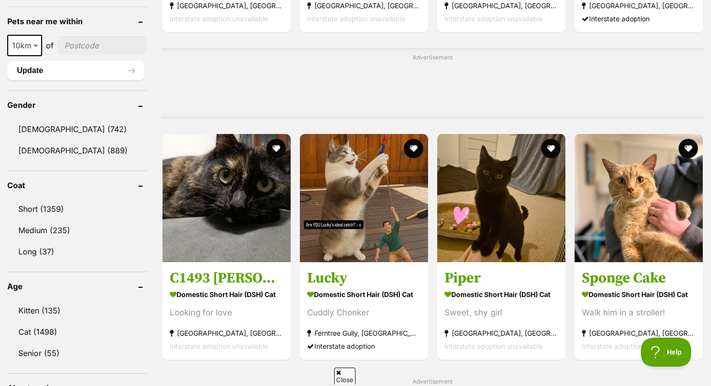
click at [561, 95] on div "Advertisement" at bounding box center [433, 83] width 542 height 71
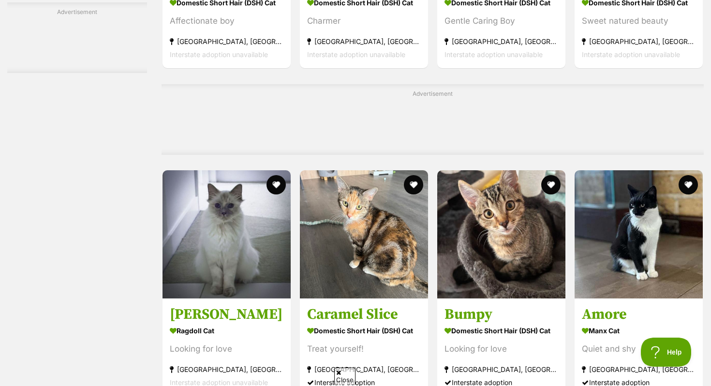
scroll to position [2903, 0]
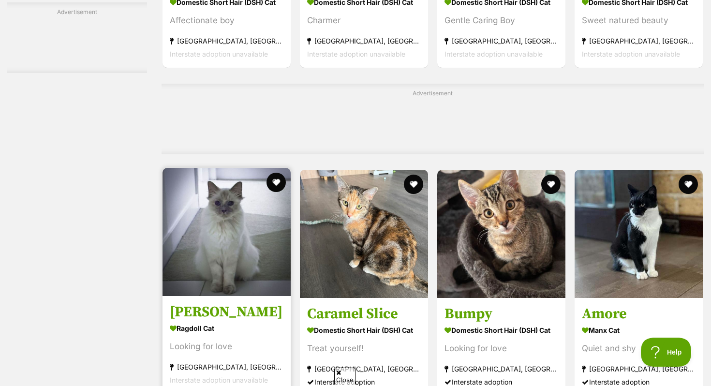
click at [256, 272] on img at bounding box center [227, 232] width 128 height 128
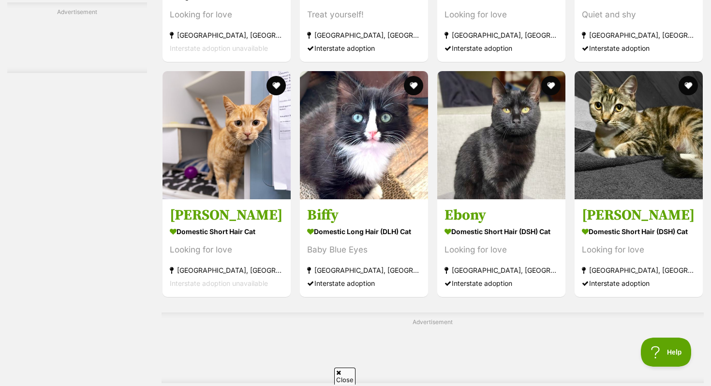
scroll to position [3122, 0]
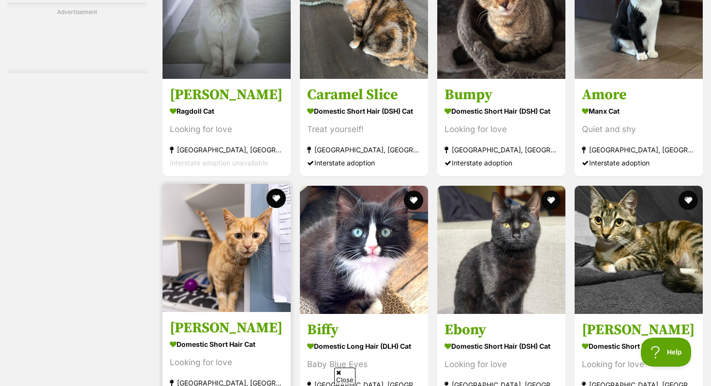
click at [255, 265] on img at bounding box center [227, 248] width 128 height 128
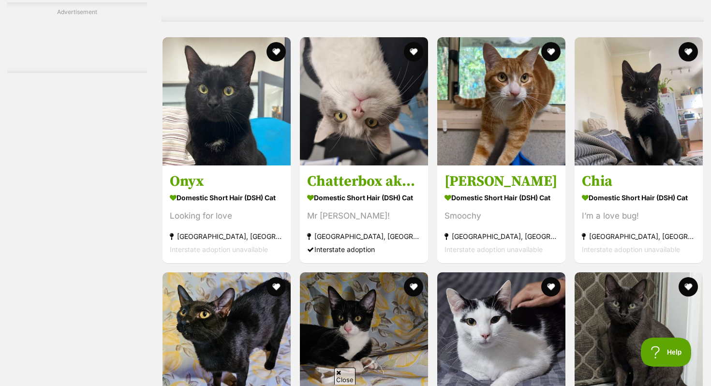
scroll to position [3930, 0]
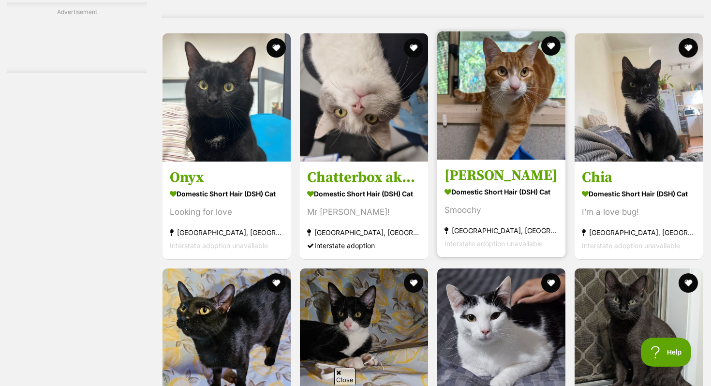
click at [497, 108] on img at bounding box center [501, 95] width 128 height 128
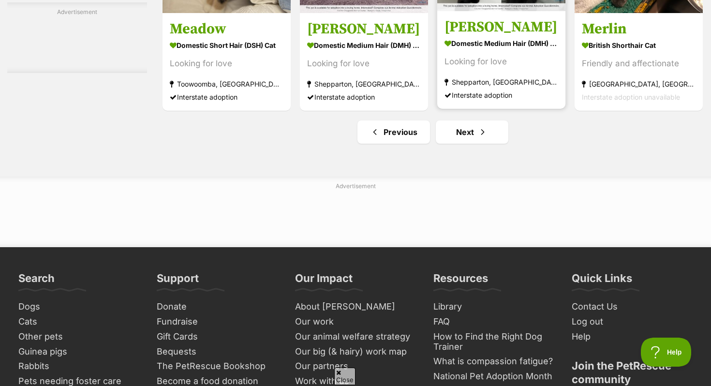
scroll to position [4644, 0]
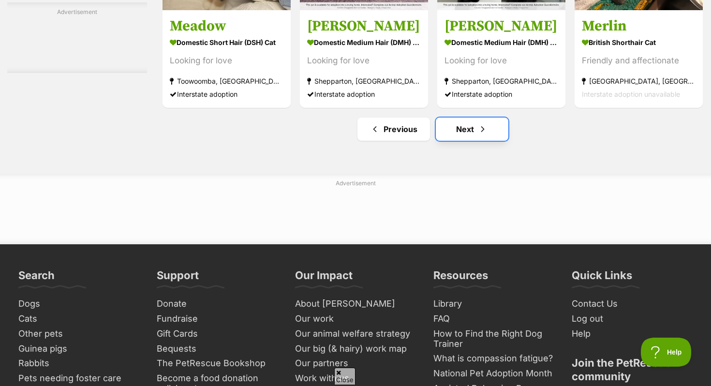
click at [479, 135] on span "Next page" at bounding box center [483, 129] width 10 height 12
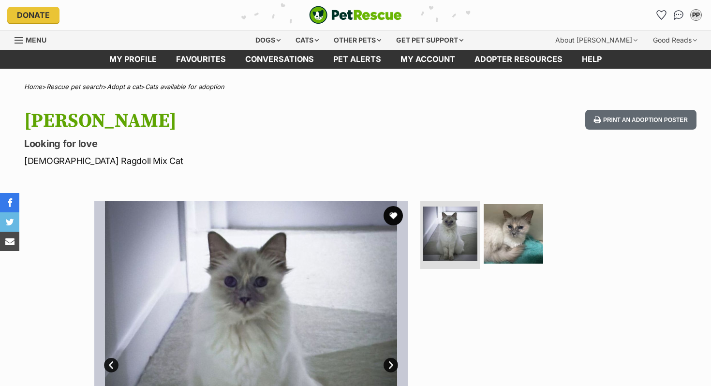
click at [546, 237] on ul at bounding box center [517, 237] width 198 height 72
click at [519, 236] on img at bounding box center [513, 234] width 62 height 62
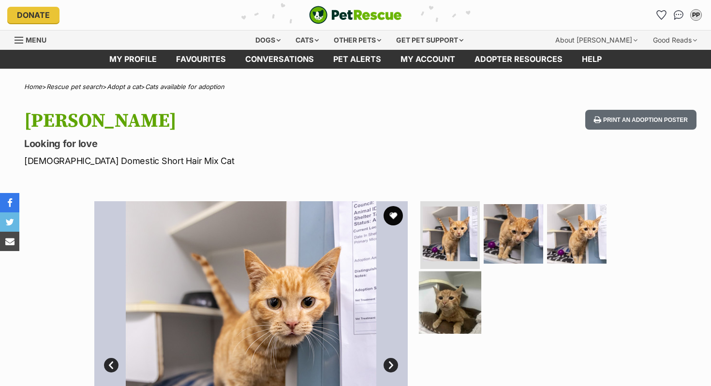
click at [465, 295] on img at bounding box center [450, 302] width 62 height 62
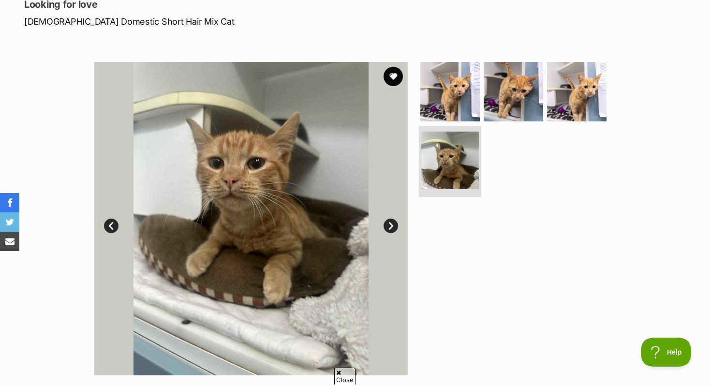
scroll to position [473, 0]
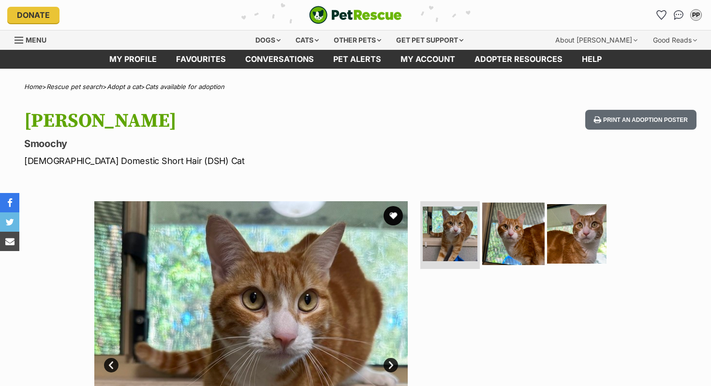
click at [513, 231] on img at bounding box center [513, 234] width 62 height 62
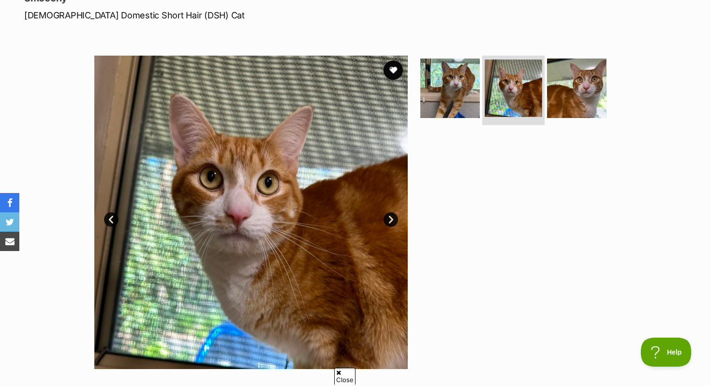
scroll to position [148, 0]
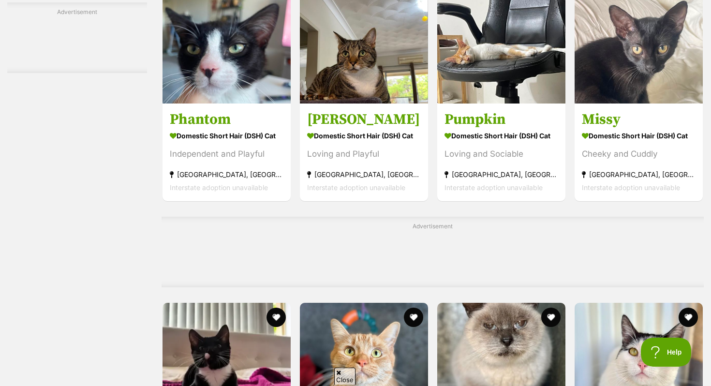
scroll to position [4441, 0]
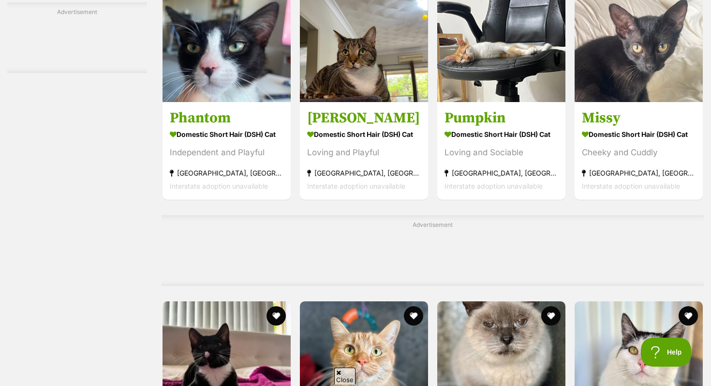
click at [479, 141] on strong "Domestic Short Hair (DSH) Cat" at bounding box center [502, 134] width 114 height 14
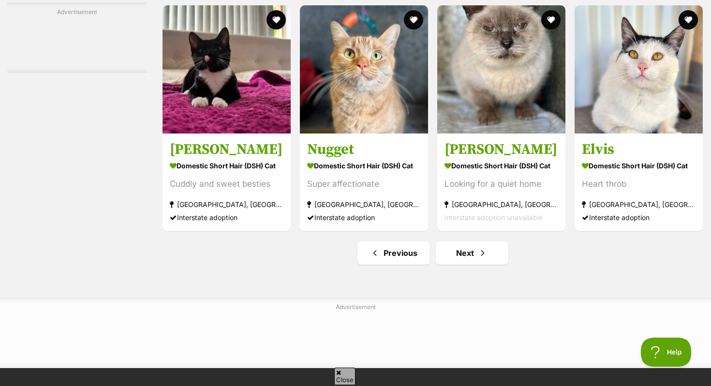
scroll to position [4732, 0]
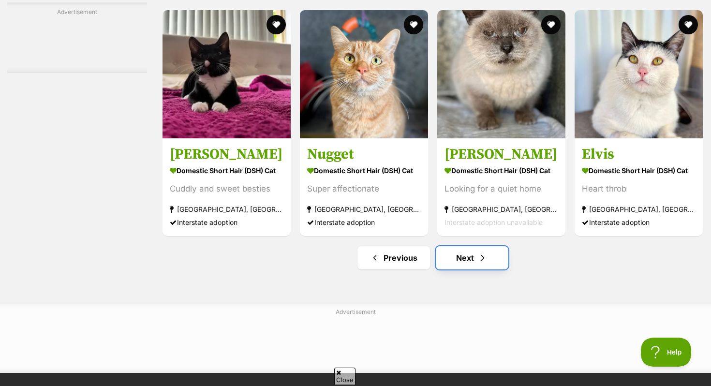
click at [469, 269] on link "Next" at bounding box center [472, 257] width 73 height 23
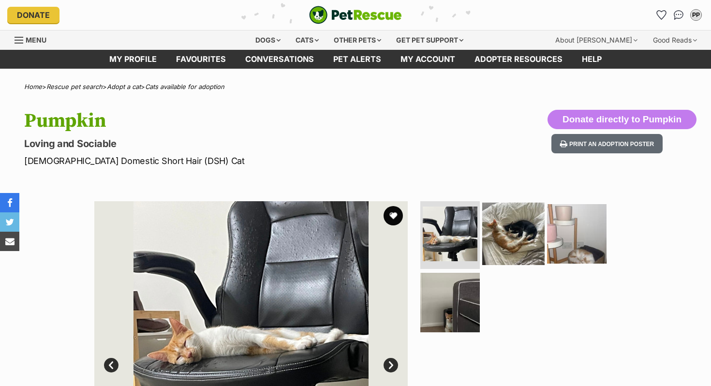
click at [519, 231] on img at bounding box center [513, 234] width 62 height 62
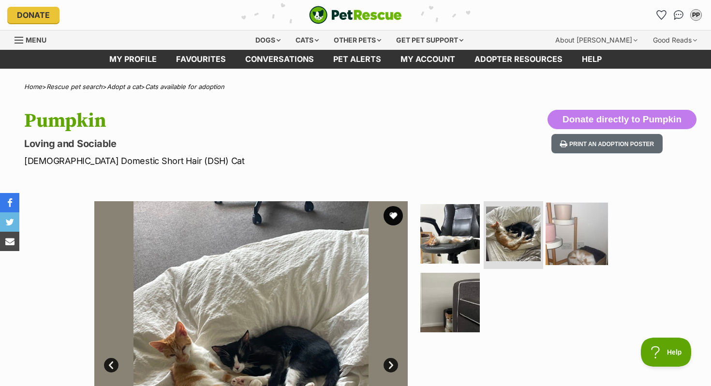
click at [553, 241] on img at bounding box center [577, 234] width 62 height 62
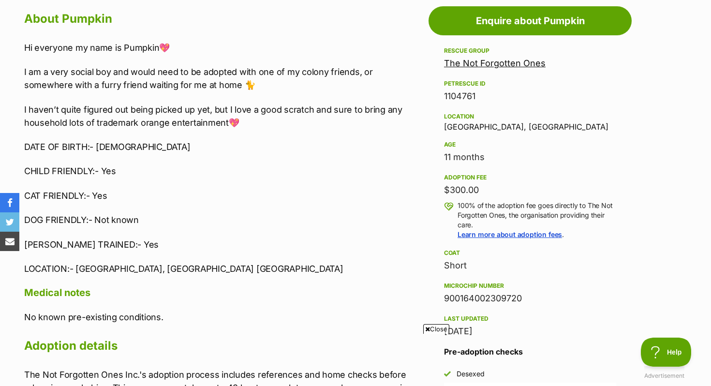
scroll to position [533, 0]
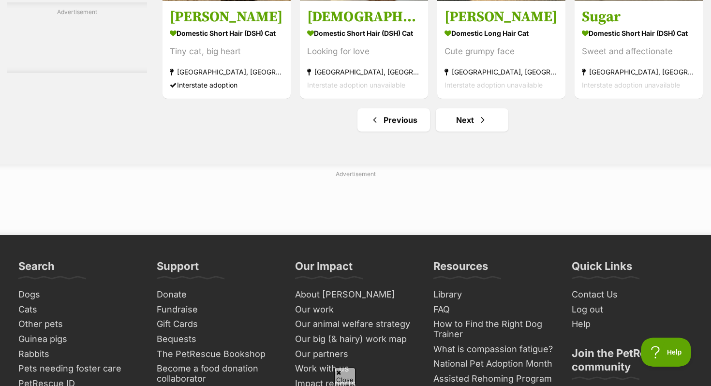
scroll to position [4905, 0]
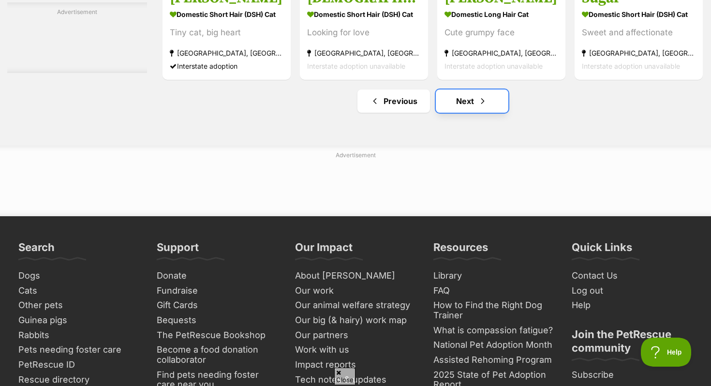
click at [462, 113] on link "Next" at bounding box center [472, 100] width 73 height 23
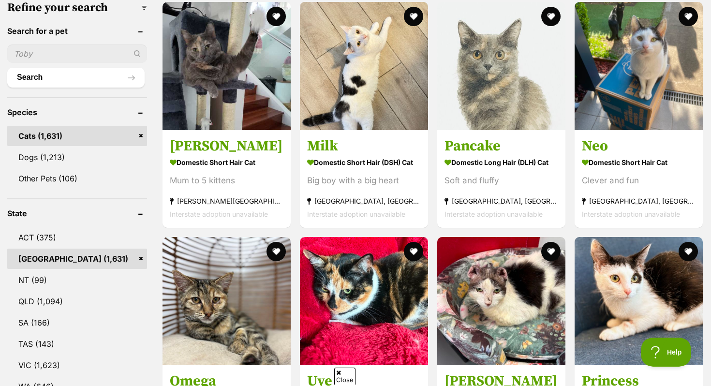
scroll to position [312, 0]
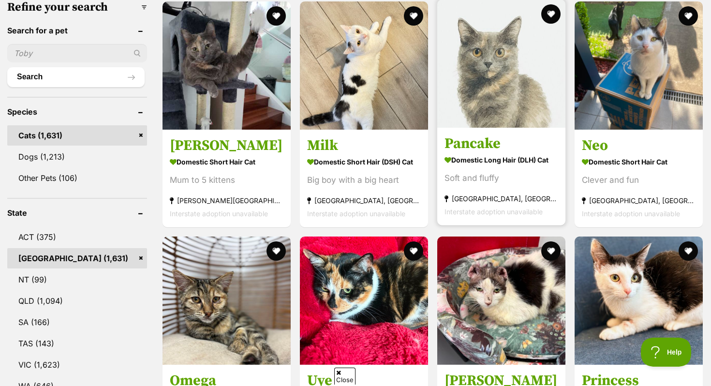
click at [523, 133] on link "Pancake Domestic Long Hair (DLH) Cat Soft and fluffy Auburn, NSW Interstate ado…" at bounding box center [501, 176] width 128 height 98
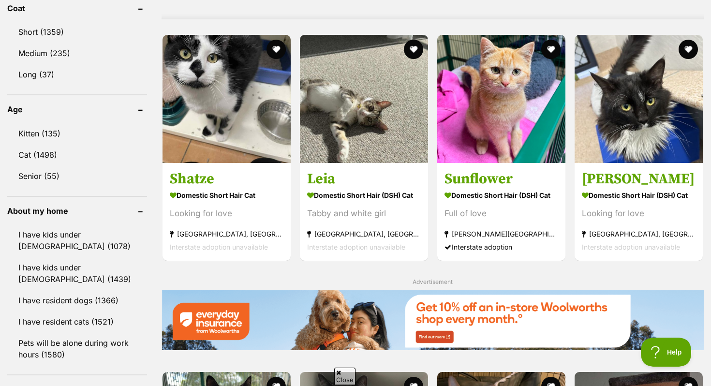
scroll to position [920, 0]
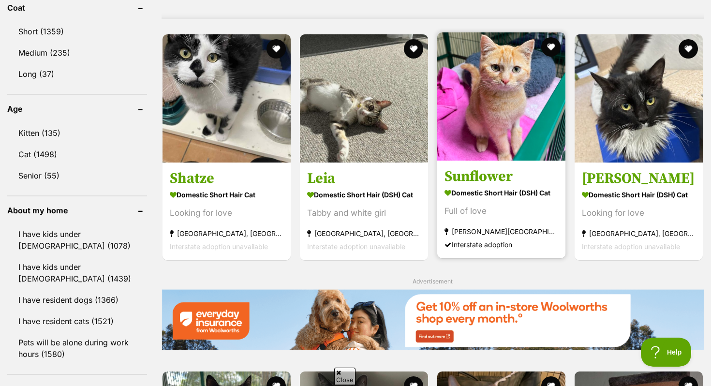
click at [506, 238] on strong "Moss Vale, NSW" at bounding box center [502, 231] width 114 height 13
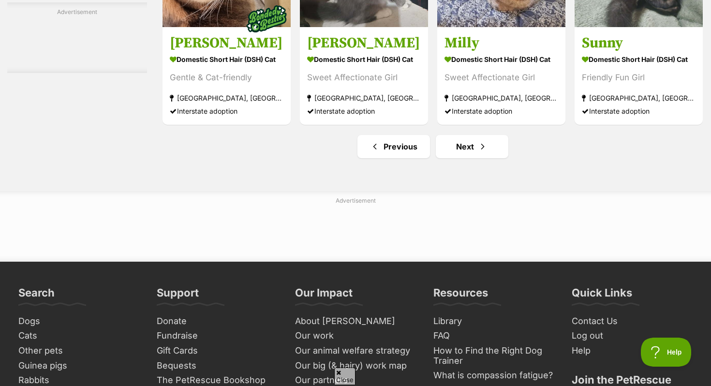
scroll to position [4948, 0]
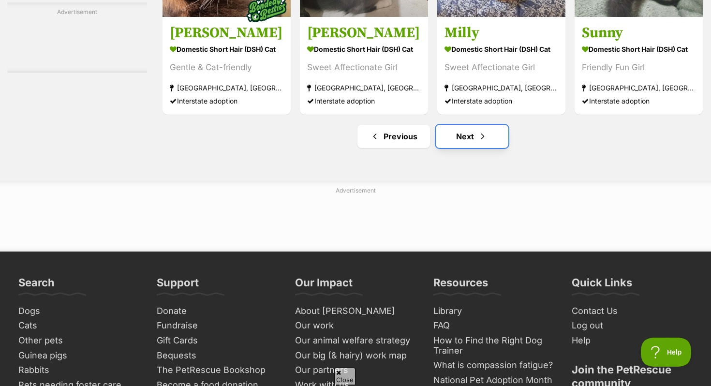
click at [474, 148] on link "Next" at bounding box center [472, 136] width 73 height 23
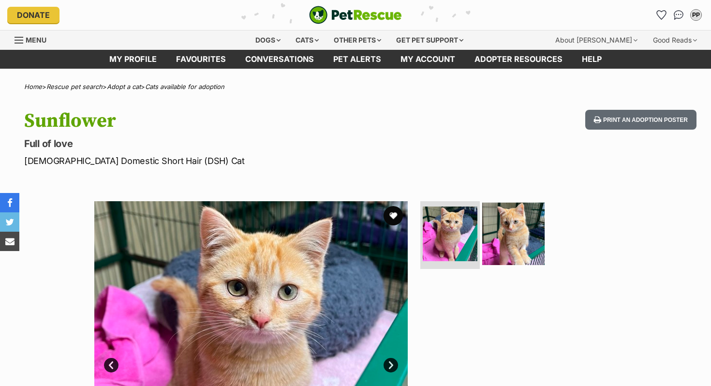
click at [501, 242] on img at bounding box center [513, 234] width 62 height 62
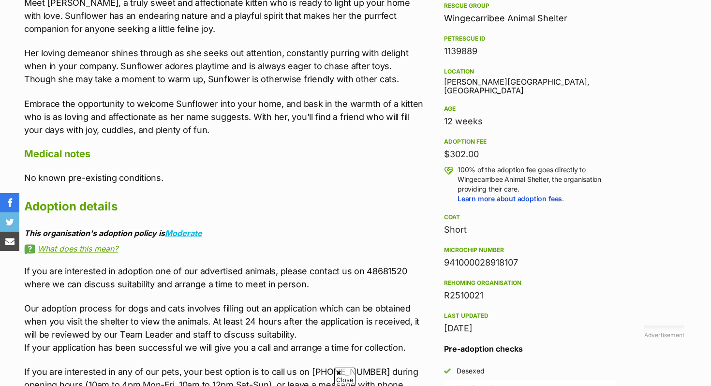
scroll to position [584, 0]
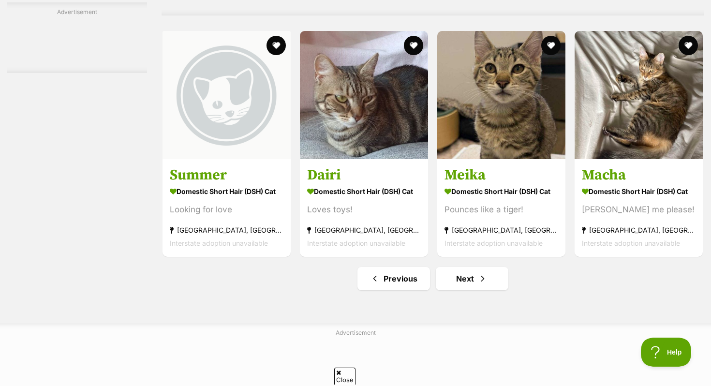
scroll to position [4777, 0]
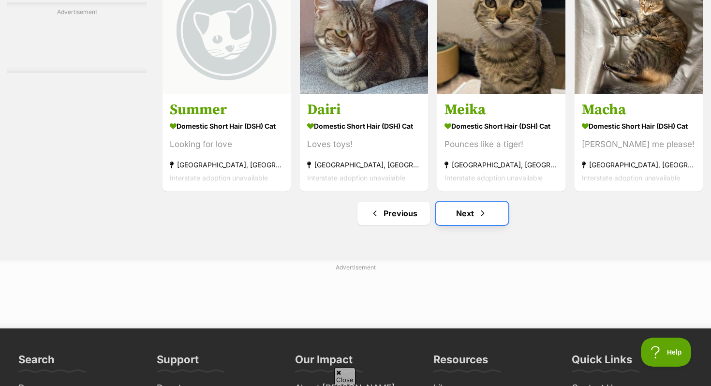
click at [460, 225] on link "Next" at bounding box center [472, 213] width 73 height 23
